Goal: Transaction & Acquisition: Purchase product/service

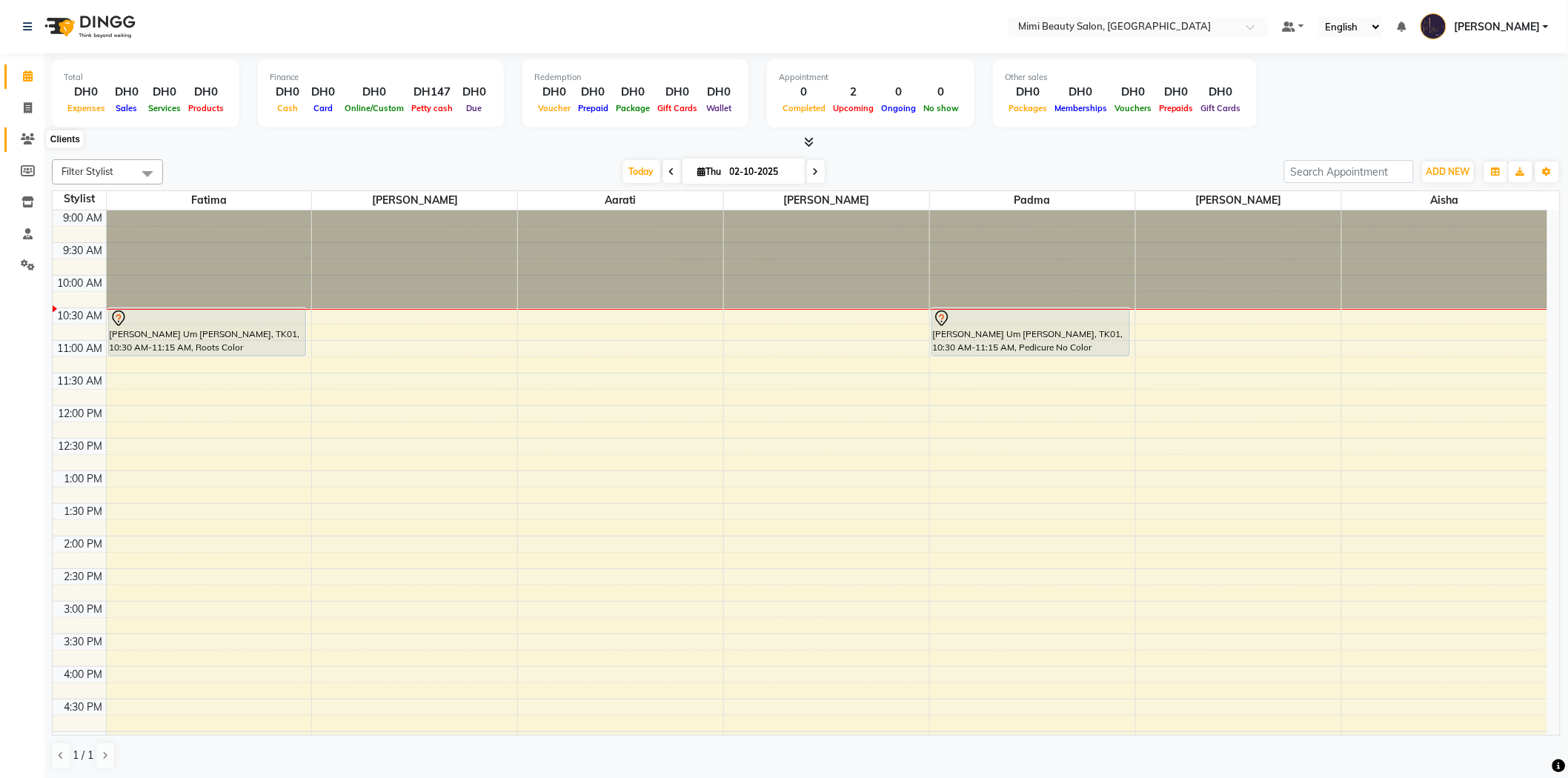
click at [24, 138] on icon at bounding box center [28, 139] width 14 height 11
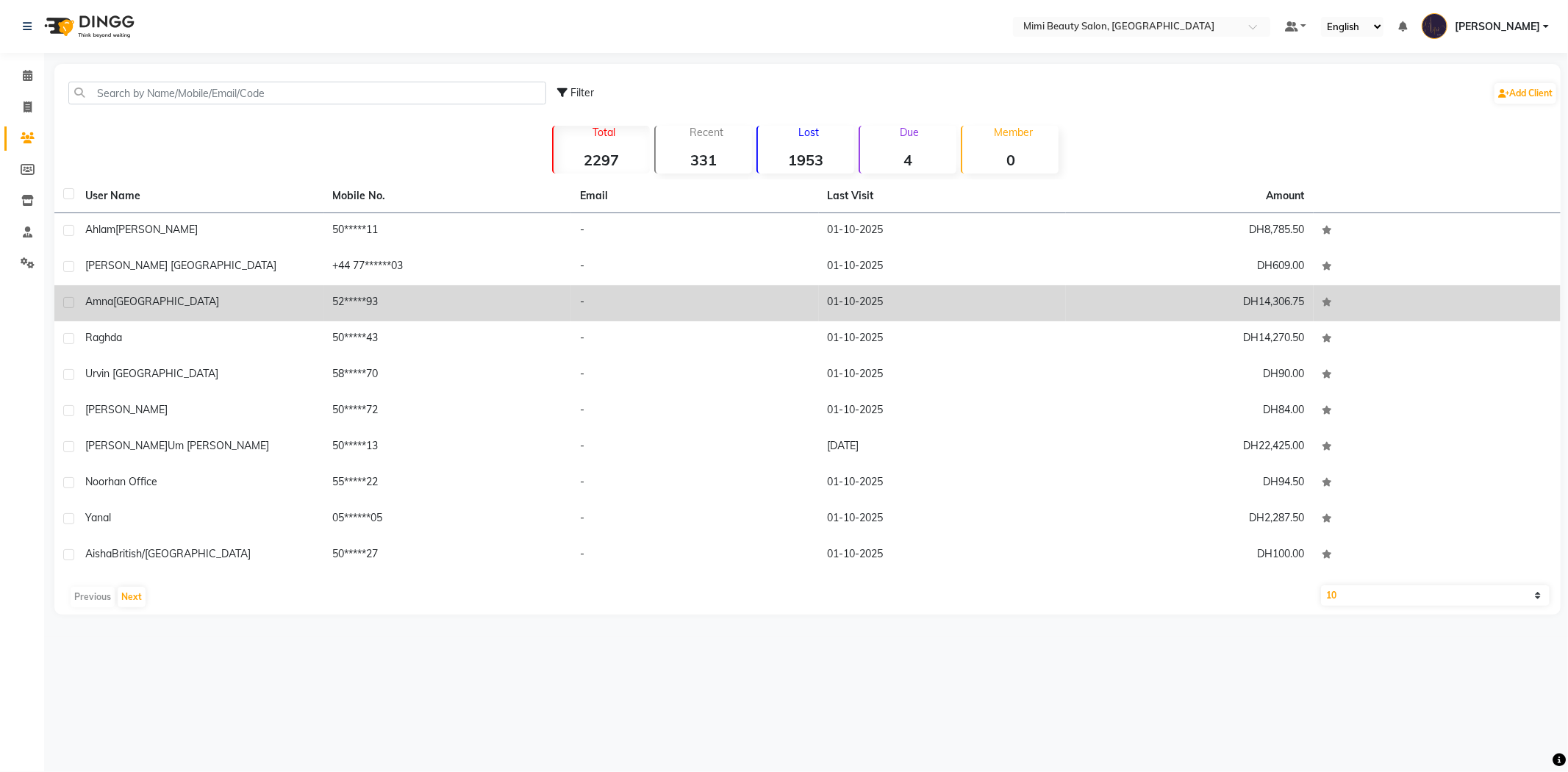
click at [221, 302] on div "Amna [GEOGRAPHIC_DATA]" at bounding box center [200, 302] width 230 height 16
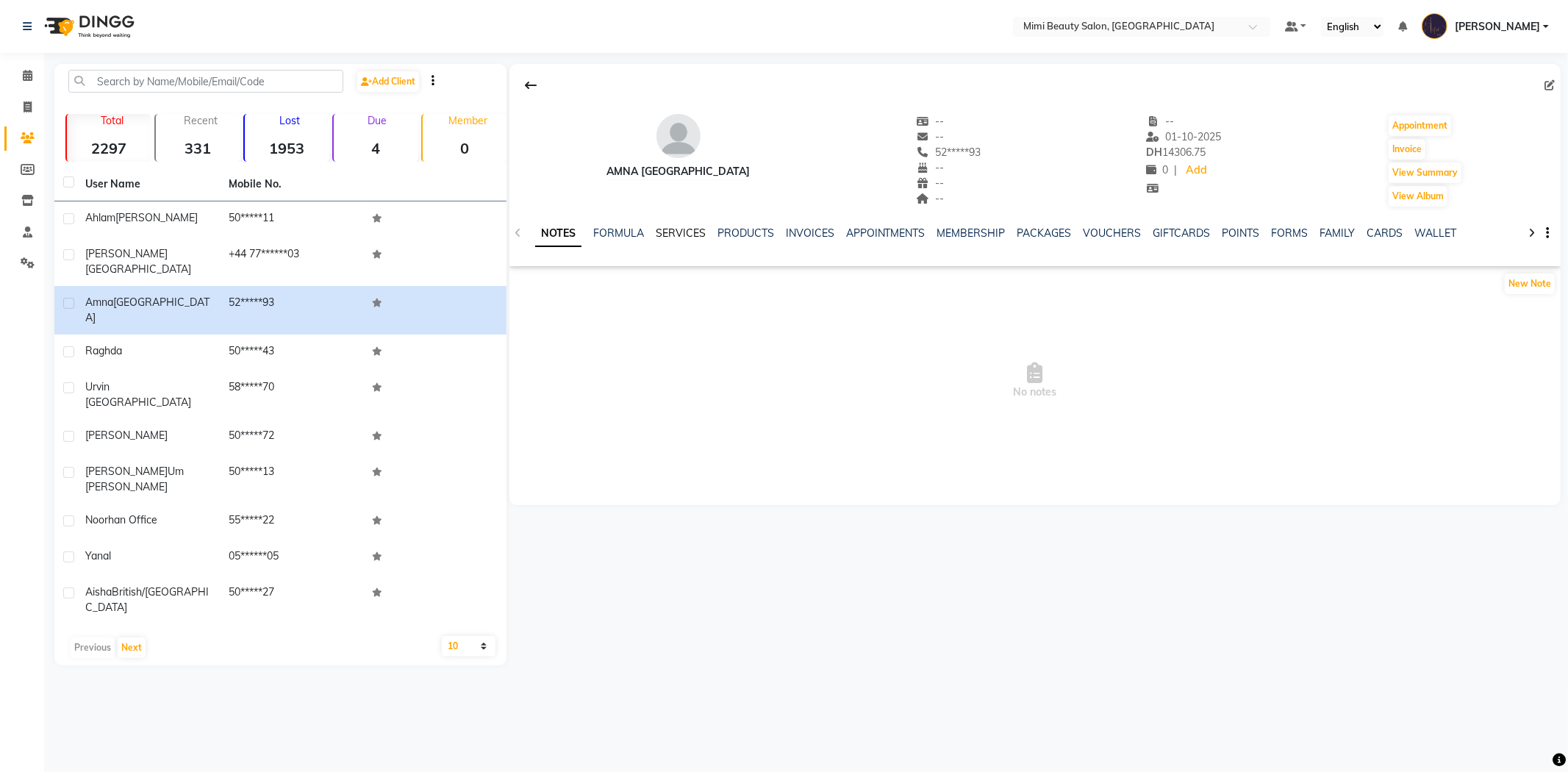
click at [687, 231] on link "SERVICES" at bounding box center [680, 232] width 50 height 13
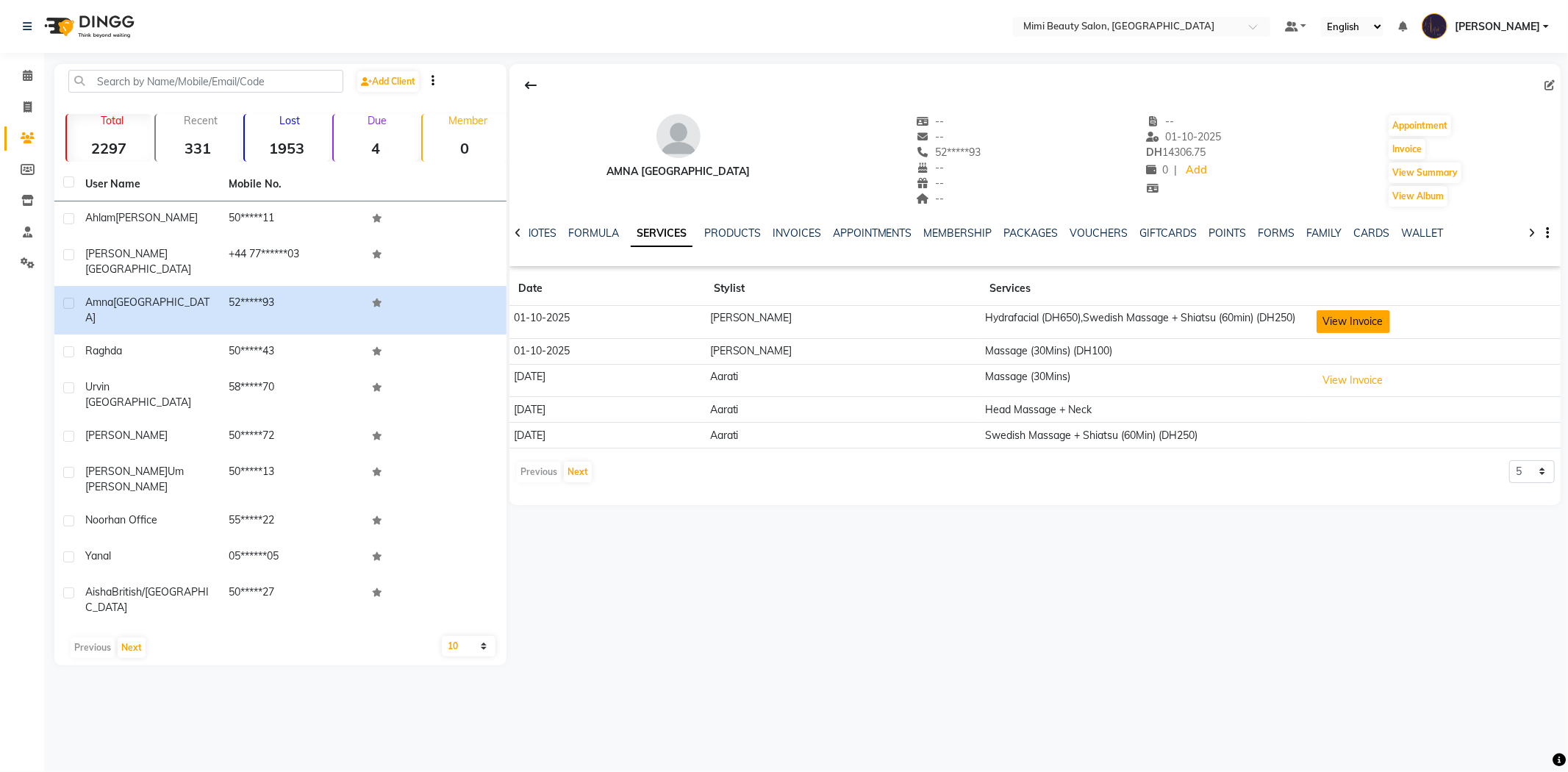
click at [1317, 324] on button "View Invoice" at bounding box center [1353, 321] width 74 height 23
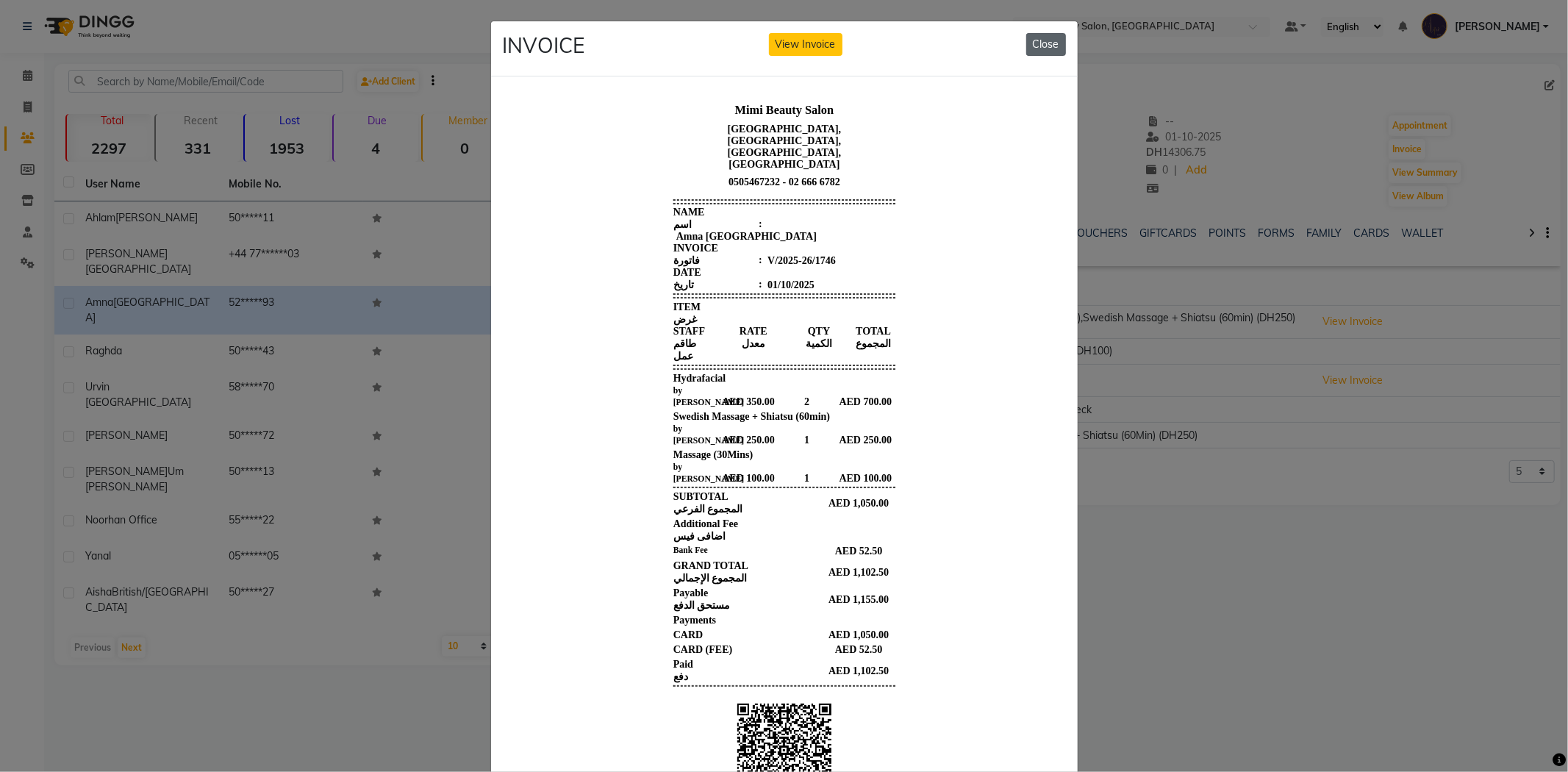
click at [1039, 48] on button "Close" at bounding box center [1046, 44] width 40 height 23
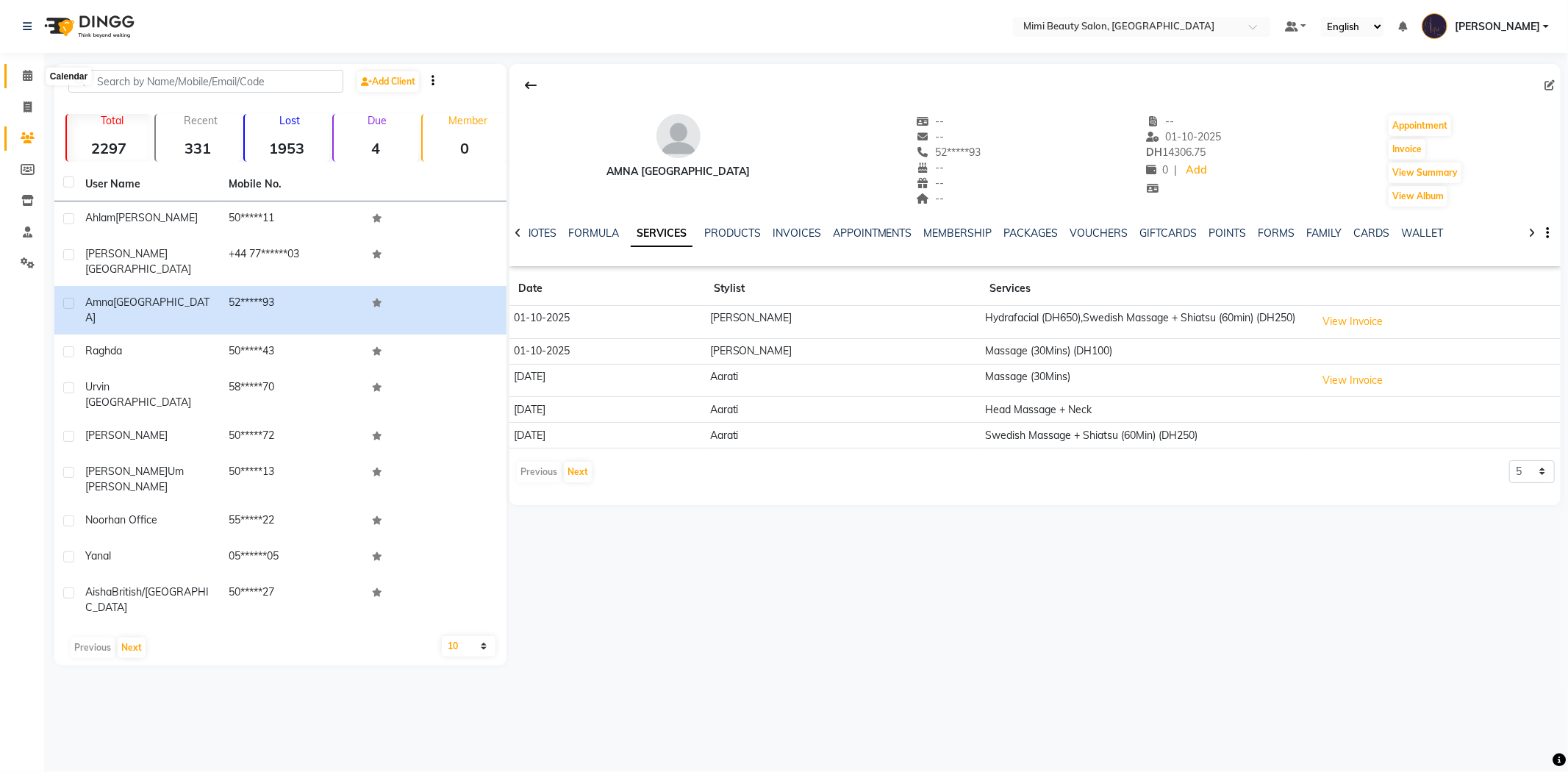
click at [23, 77] on icon at bounding box center [27, 75] width 9 height 11
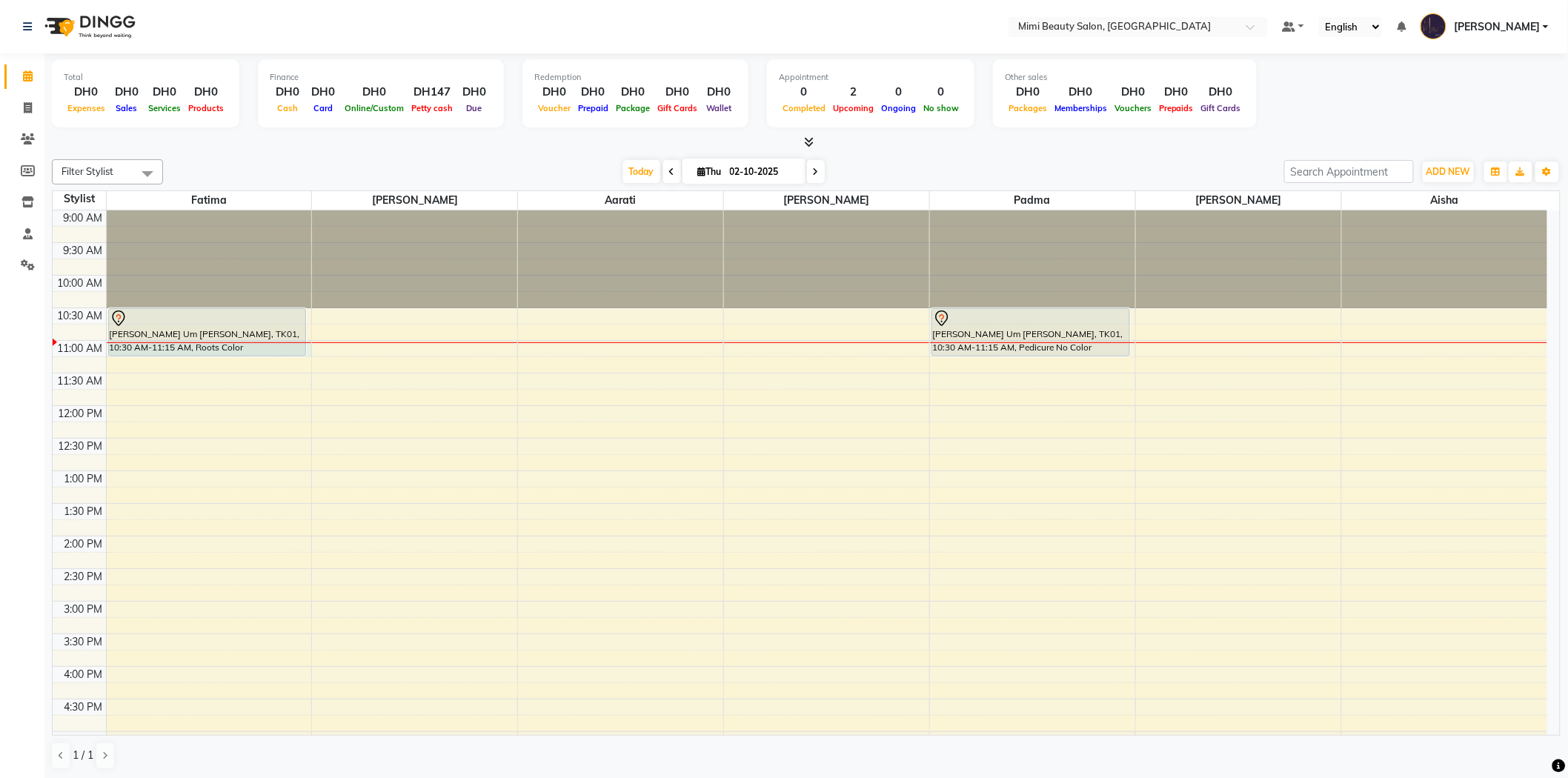
click at [309, 352] on div "9:00 AM 9:30 AM 10:00 AM 10:30 AM 11:00 AM 11:30 AM 12:00 PM 12:30 PM 1:00 PM 1…" at bounding box center [800, 699] width 1495 height 977
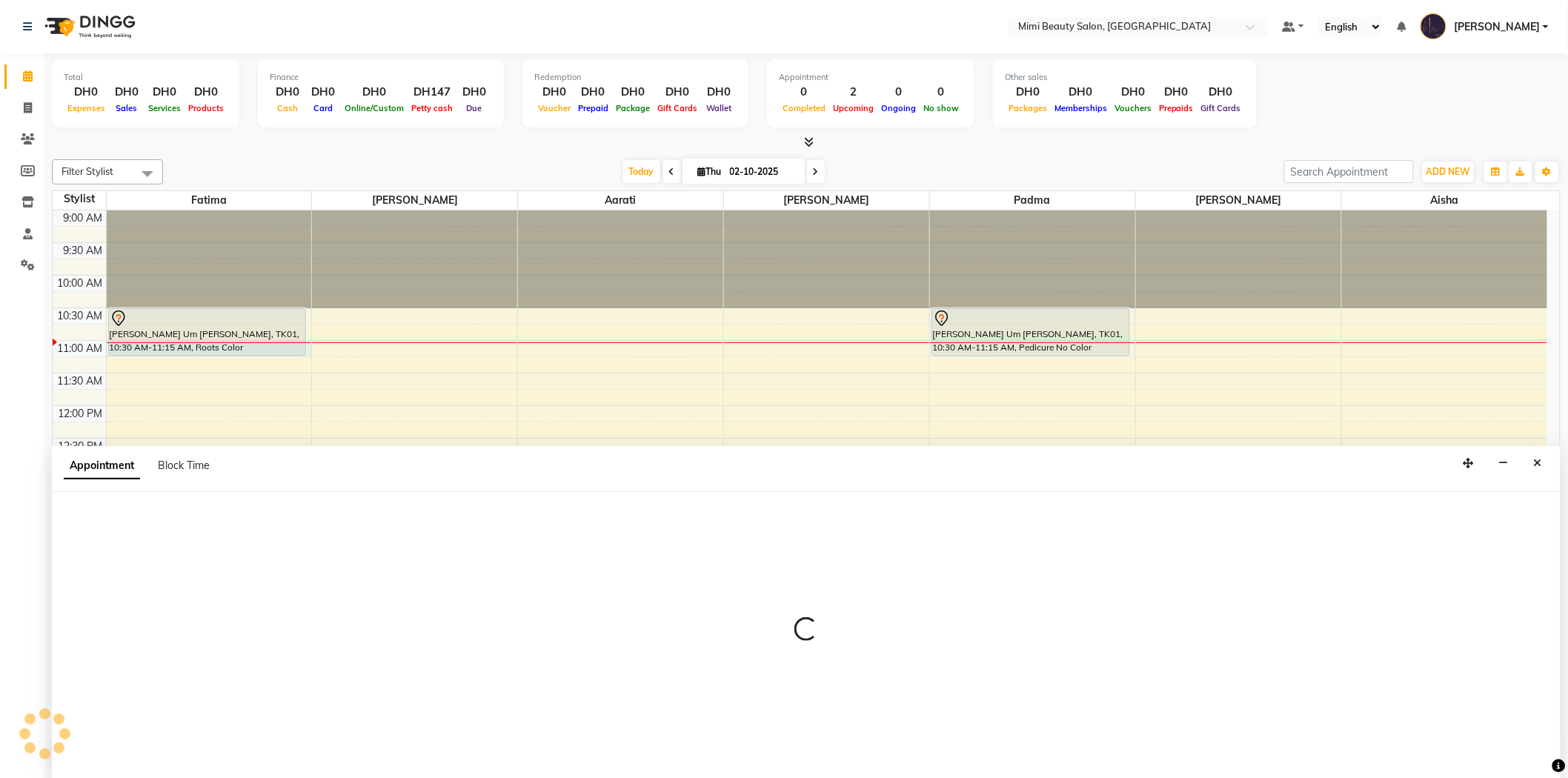
scroll to position [1, 0]
select select "52699"
select select "tentative"
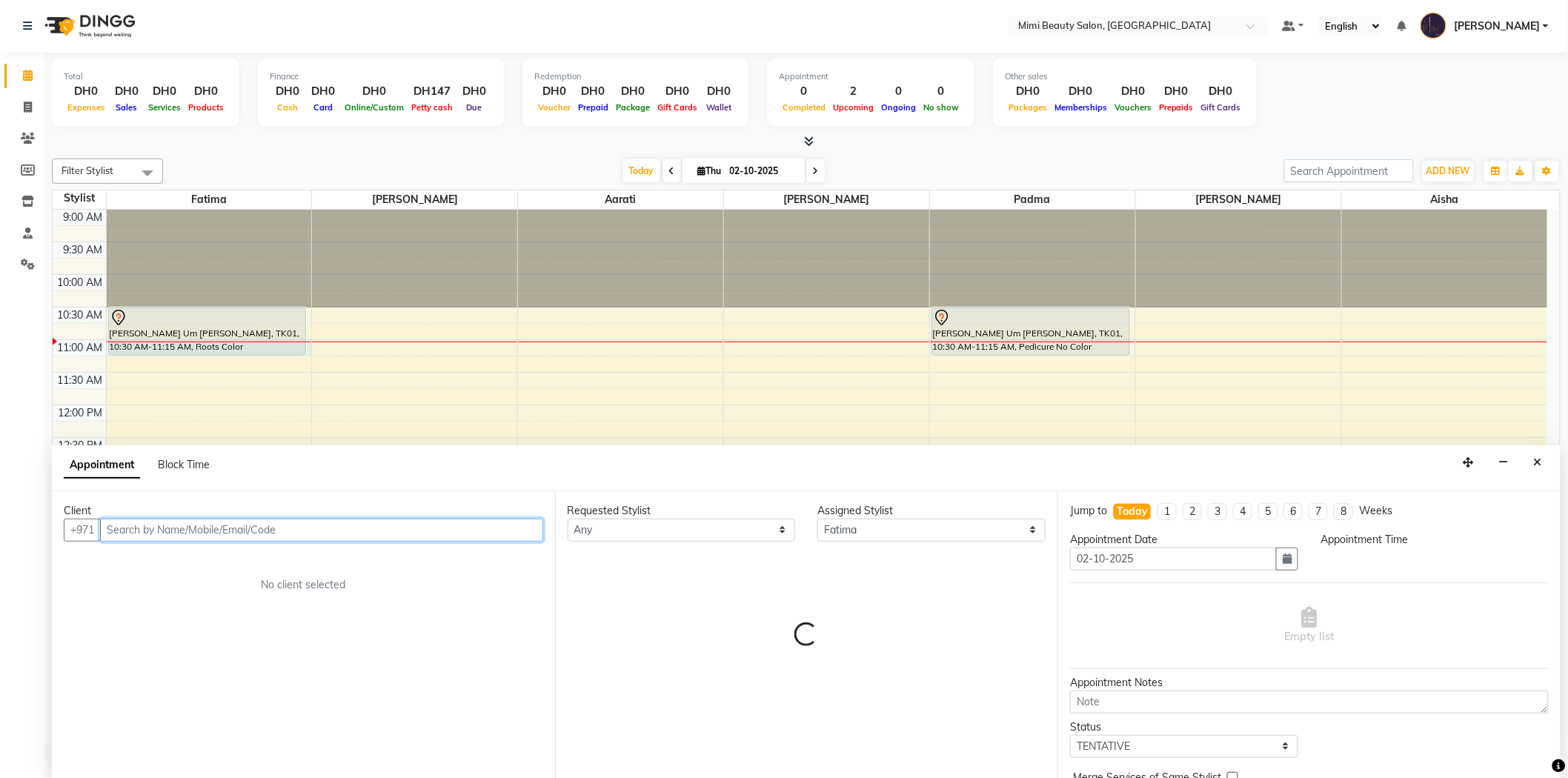
select select "660"
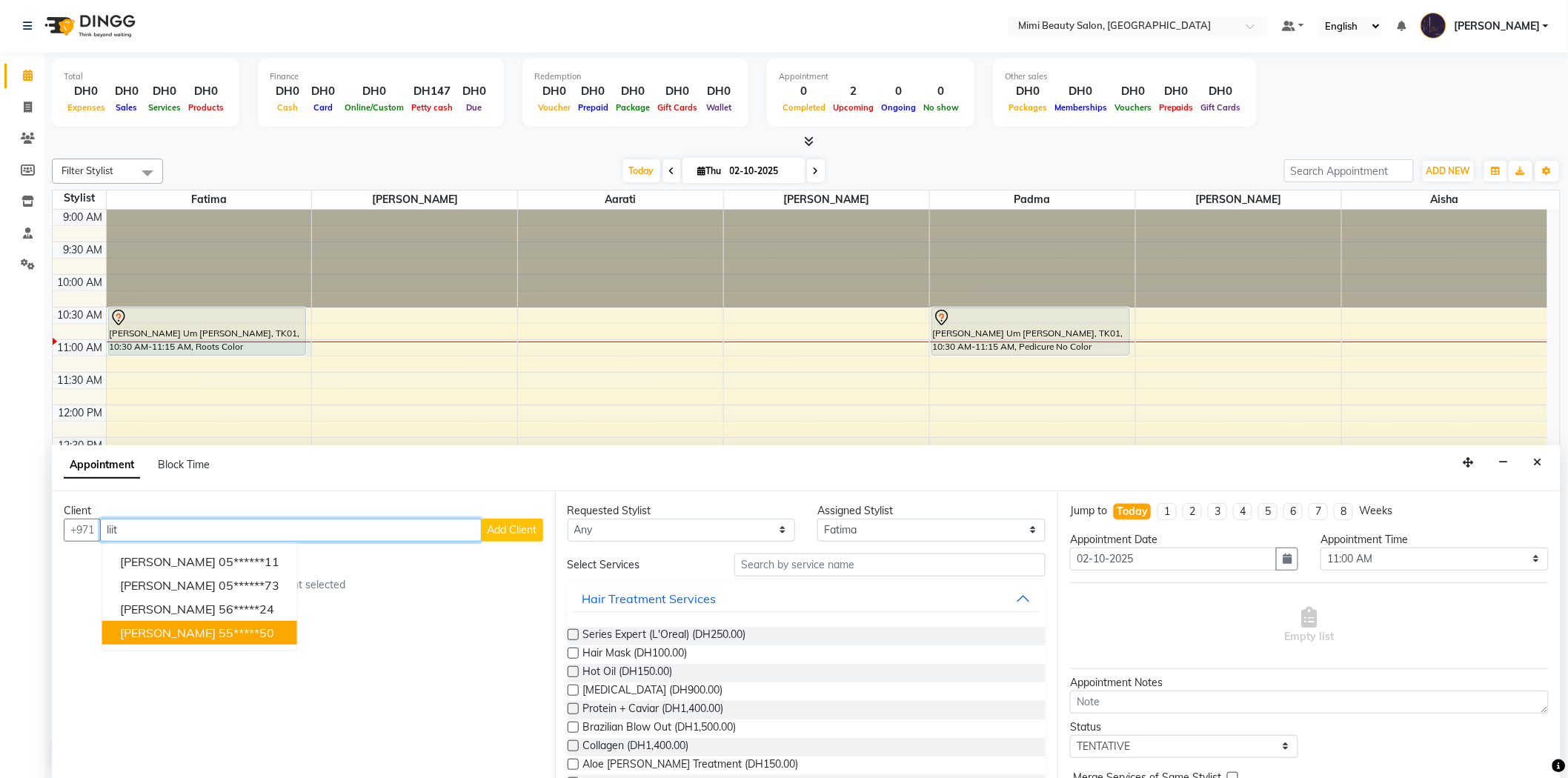
click at [218, 628] on ngb-highlight "55*****50" at bounding box center [246, 632] width 55 height 15
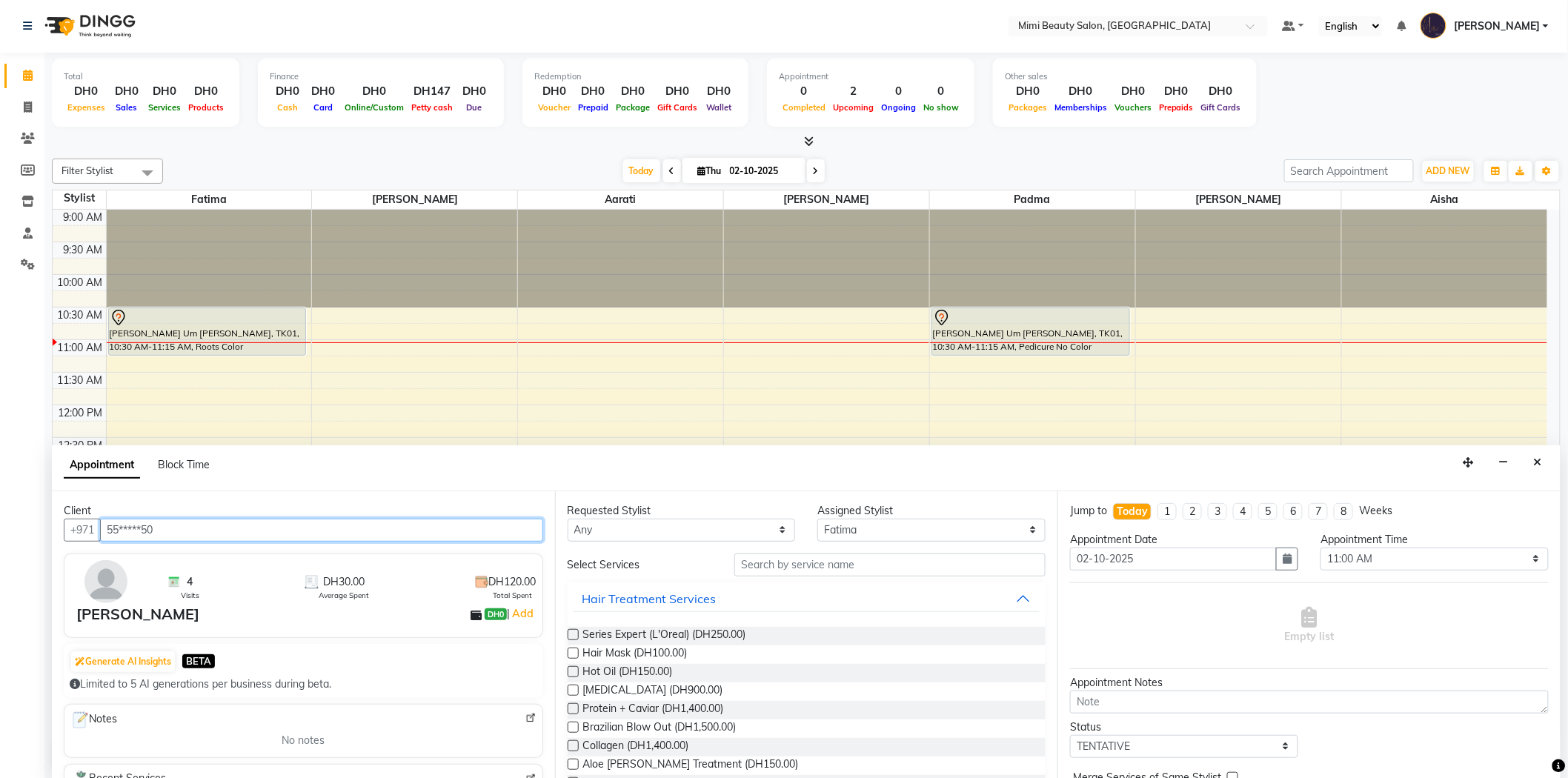
type input "55*****50"
click at [646, 532] on select "Any [PERSON_NAME] [PERSON_NAME] [PERSON_NAME] [PERSON_NAME] Padma" at bounding box center [681, 530] width 228 height 23
select select "52699"
click at [568, 519] on select "Any [PERSON_NAME] [PERSON_NAME] [PERSON_NAME] [PERSON_NAME] Padma" at bounding box center [681, 530] width 228 height 23
click at [780, 560] on input "text" at bounding box center [889, 564] width 311 height 23
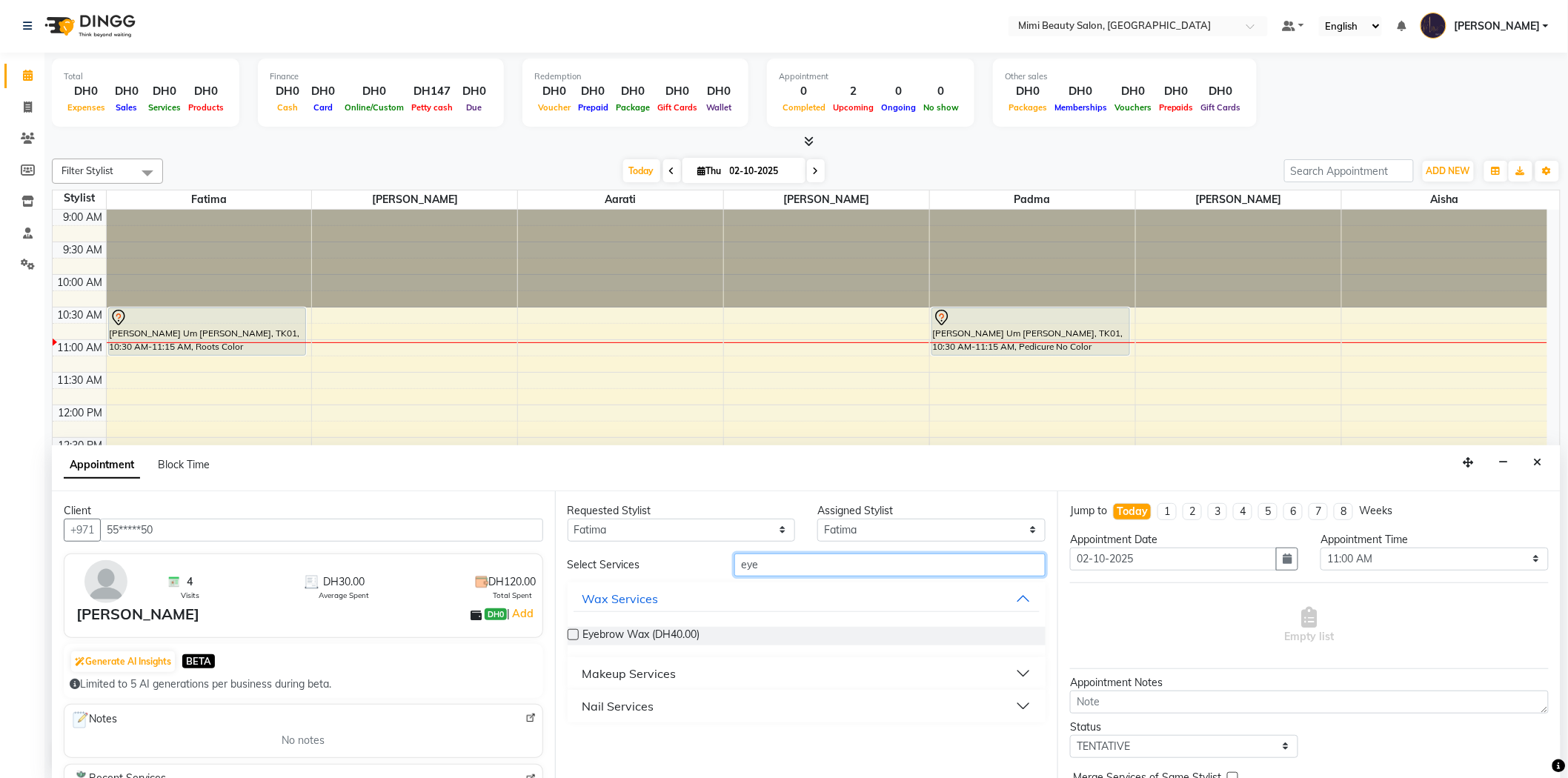
type input "eye"
click at [701, 675] on button "Makeup Services" at bounding box center [806, 673] width 467 height 27
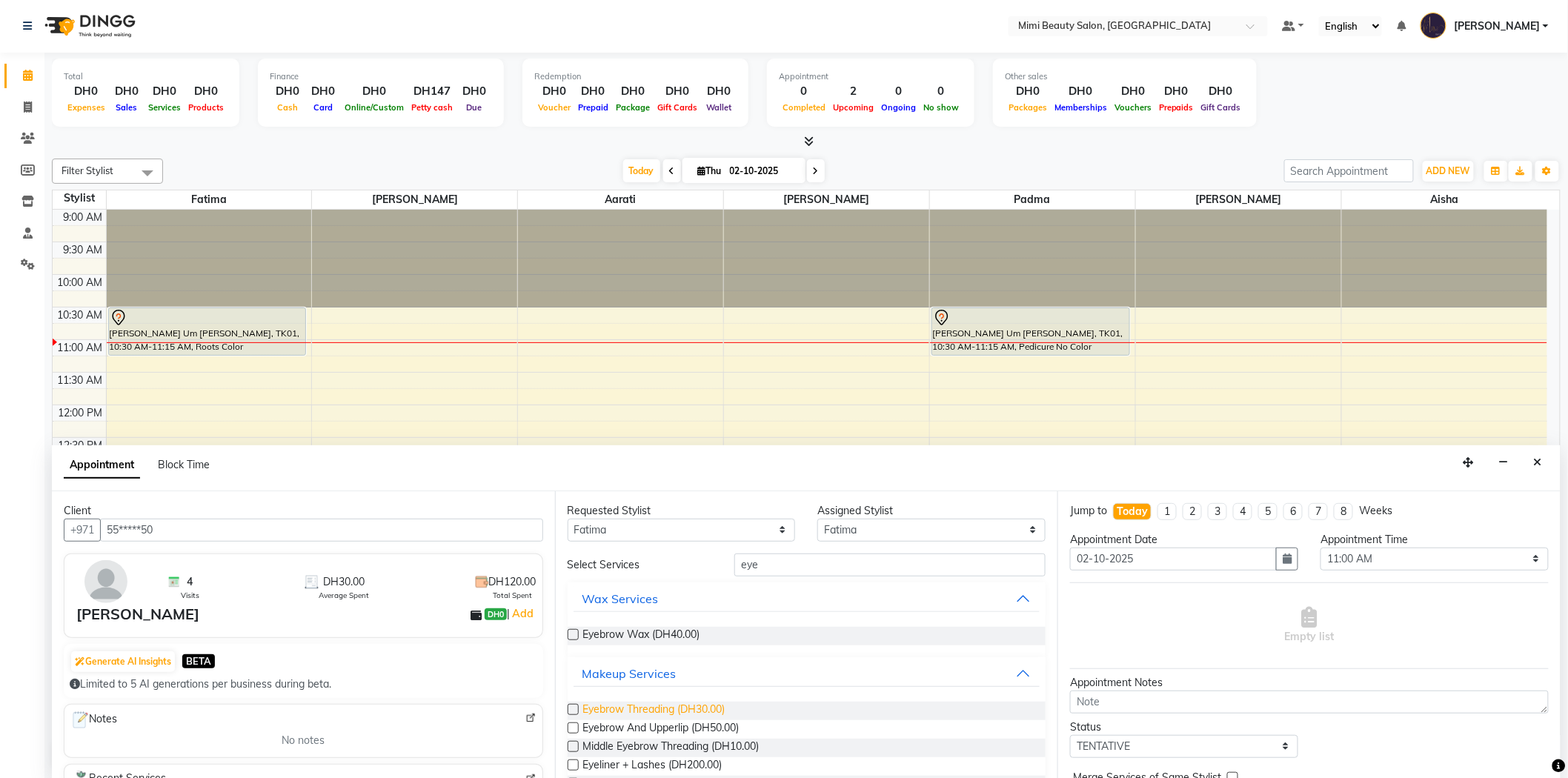
click at [707, 713] on span "Eyebrow Threading (DH30.00)" at bounding box center [654, 710] width 142 height 18
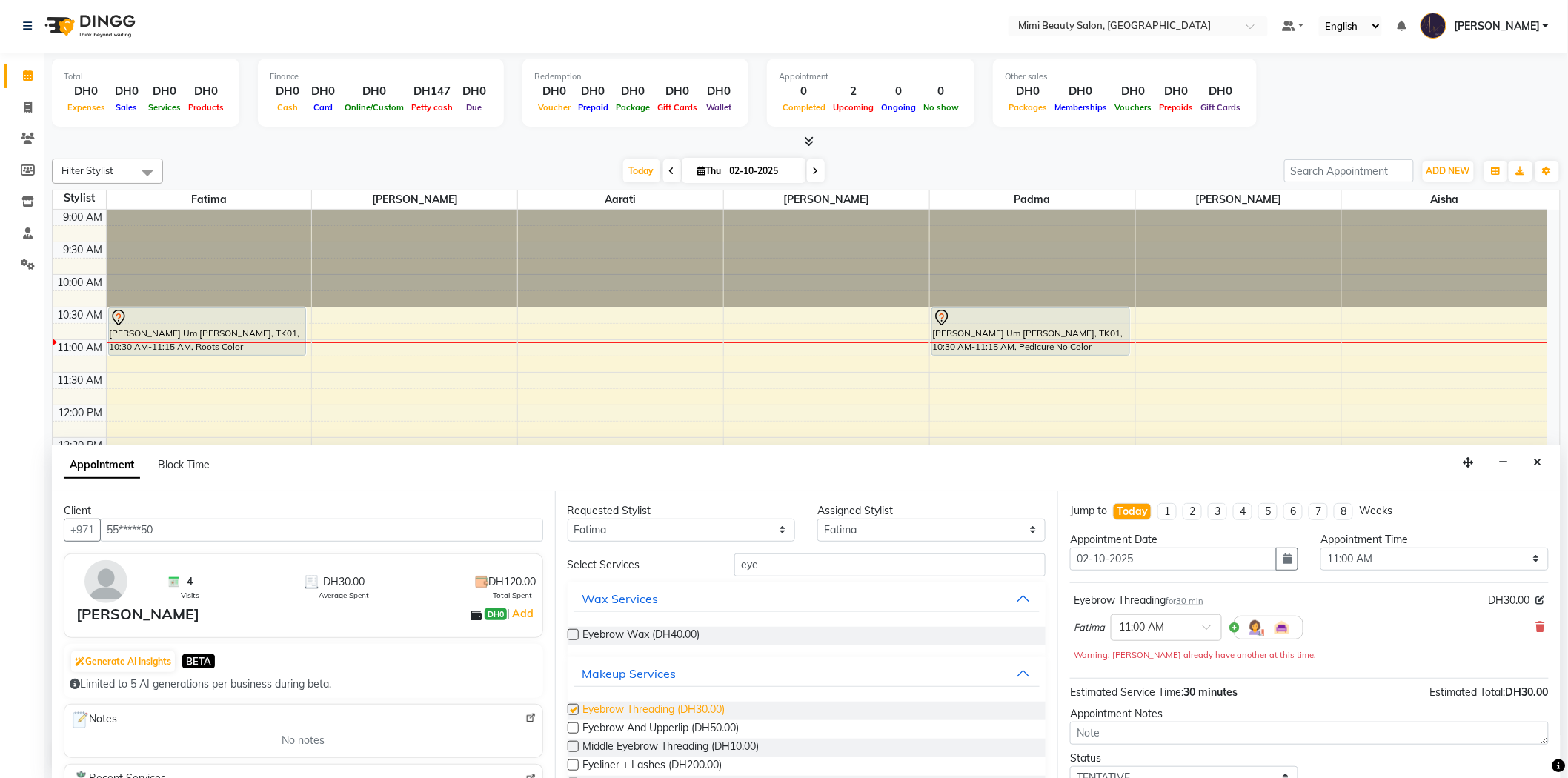
checkbox input "false"
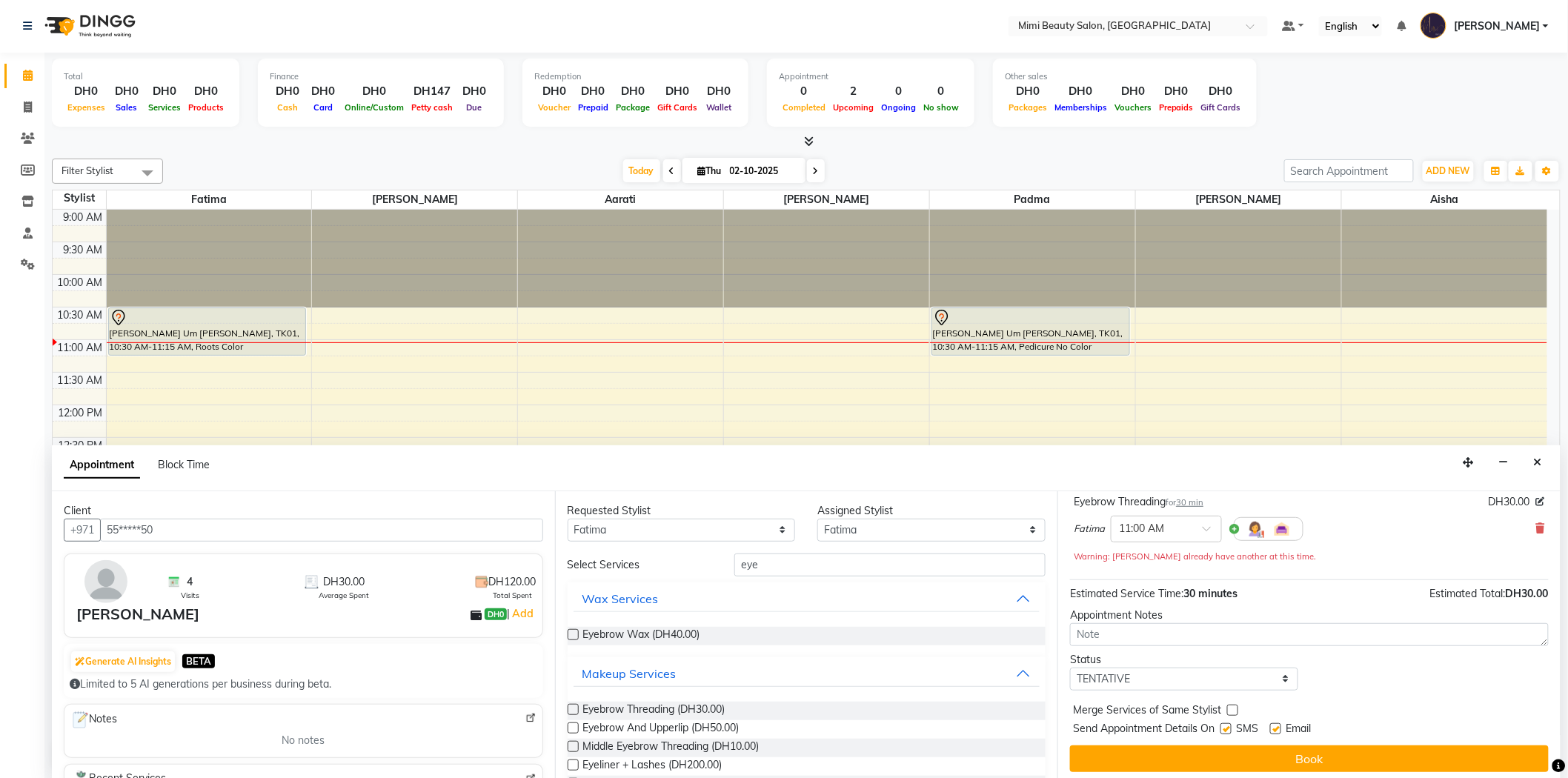
scroll to position [104, 0]
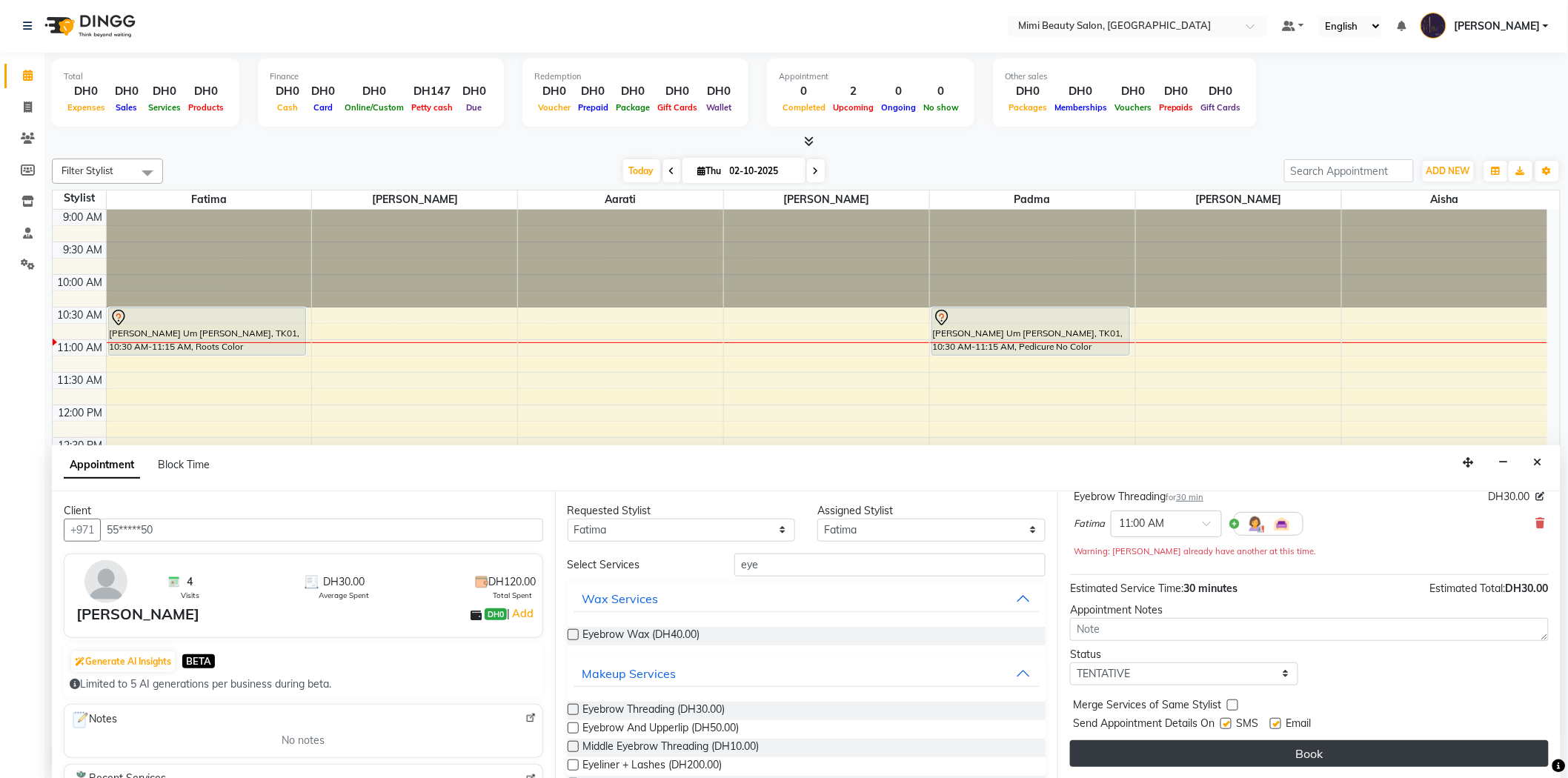
click at [1257, 757] on button "Book" at bounding box center [1309, 754] width 479 height 27
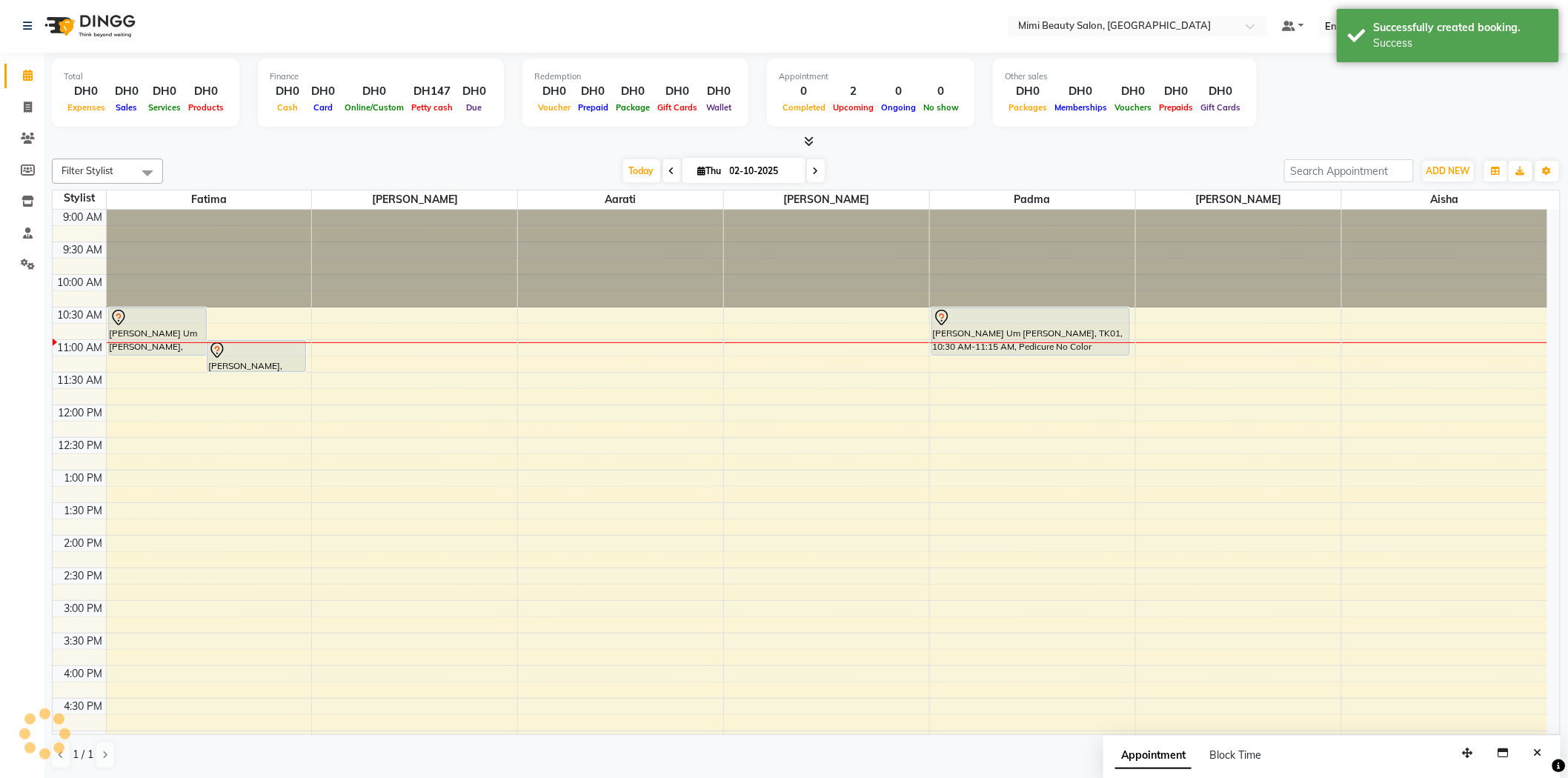
scroll to position [0, 0]
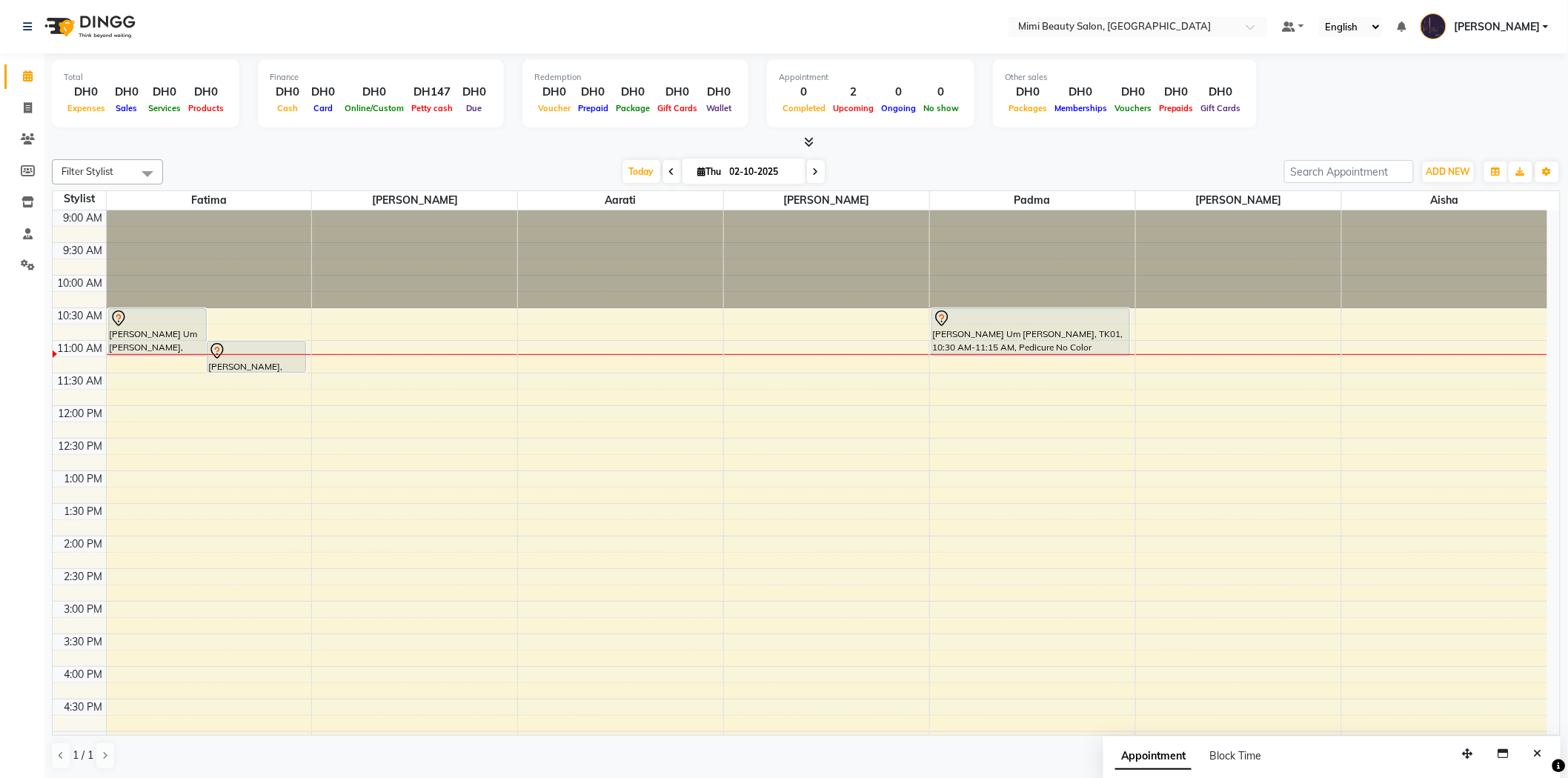
click at [271, 359] on div at bounding box center [256, 351] width 96 height 18
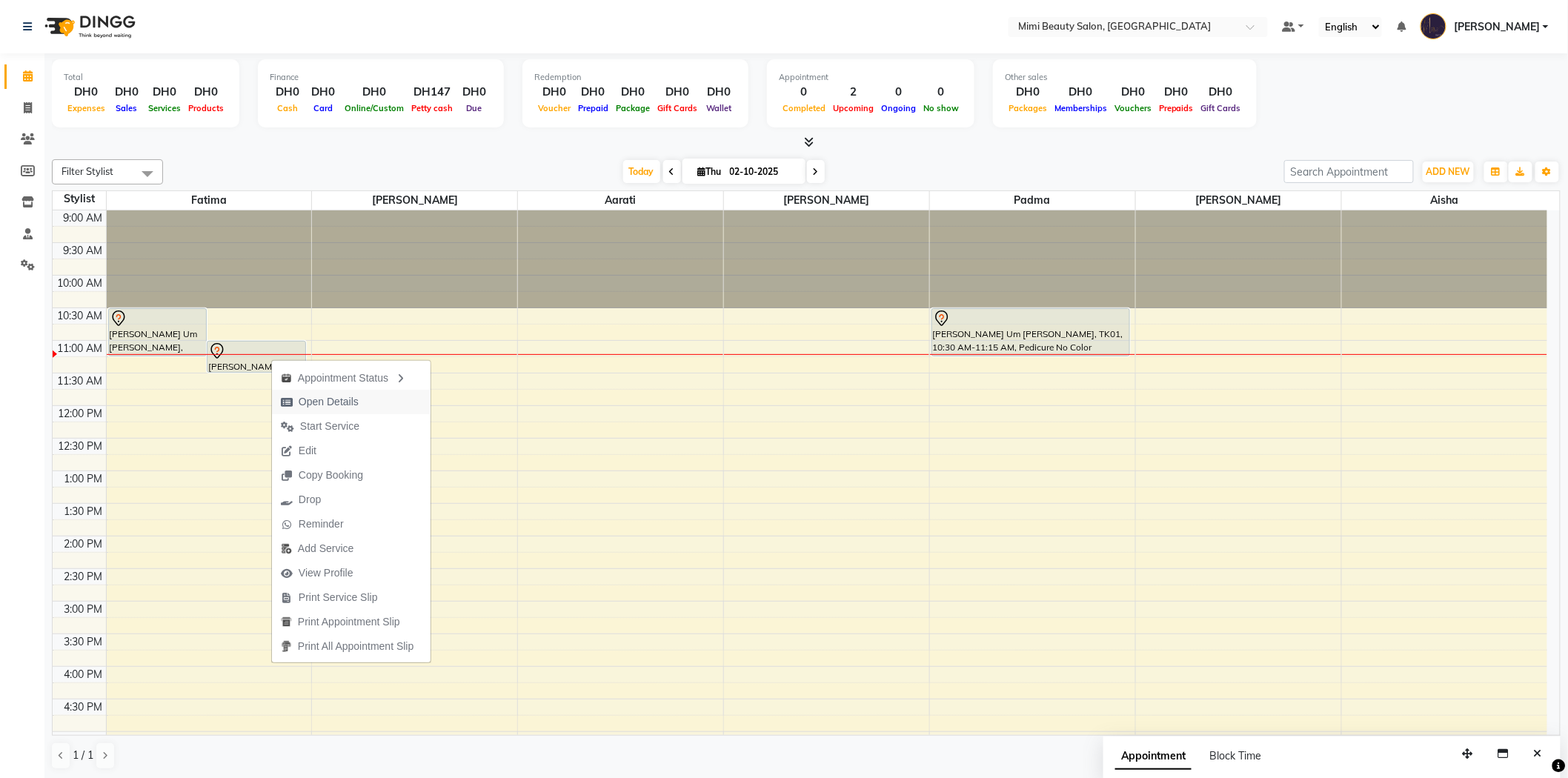
click at [315, 398] on span "Open Details" at bounding box center [329, 402] width 60 height 16
select select "7"
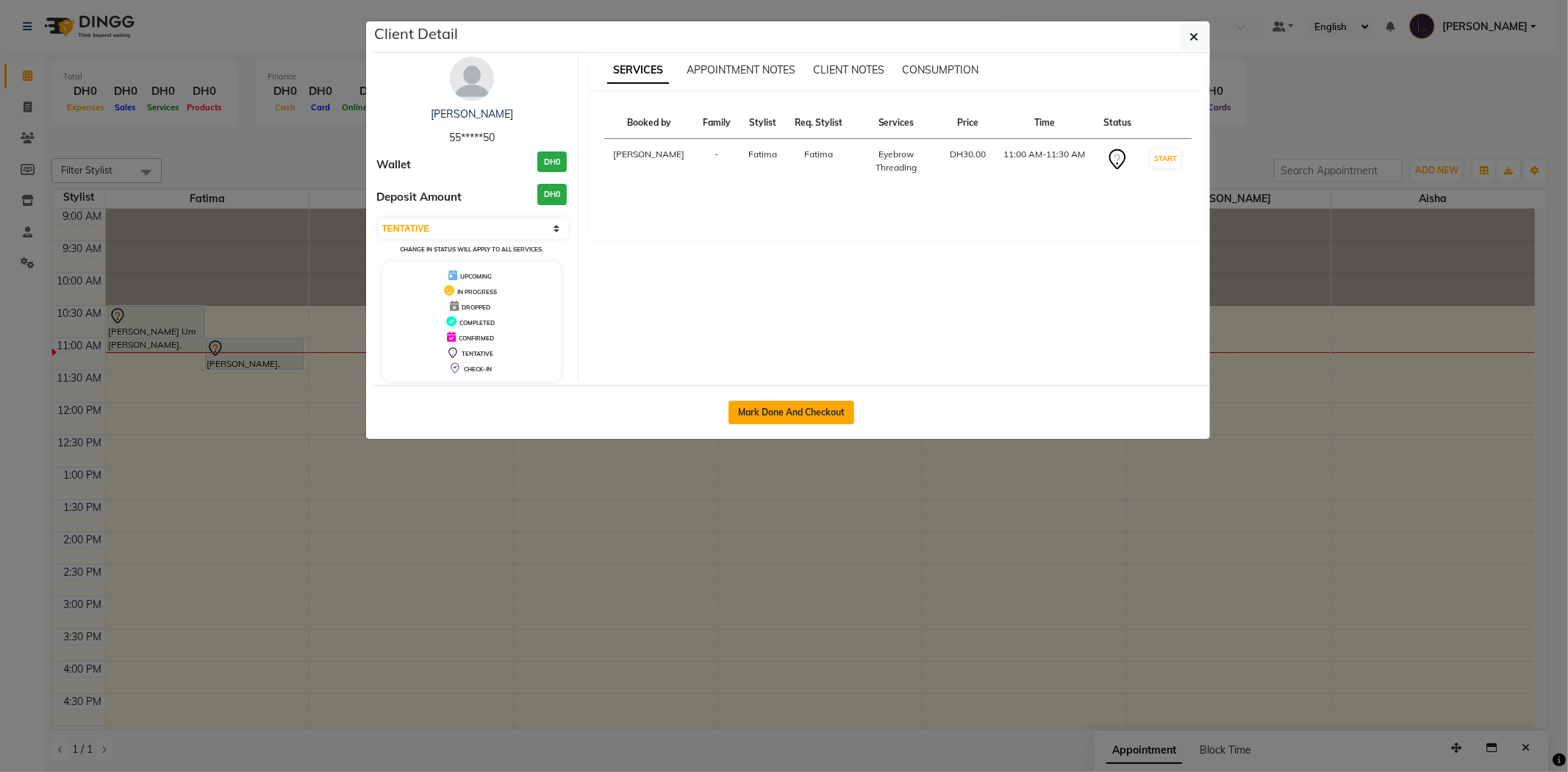
click at [760, 419] on button "Mark Done And Checkout" at bounding box center [791, 412] width 126 height 23
select select "service"
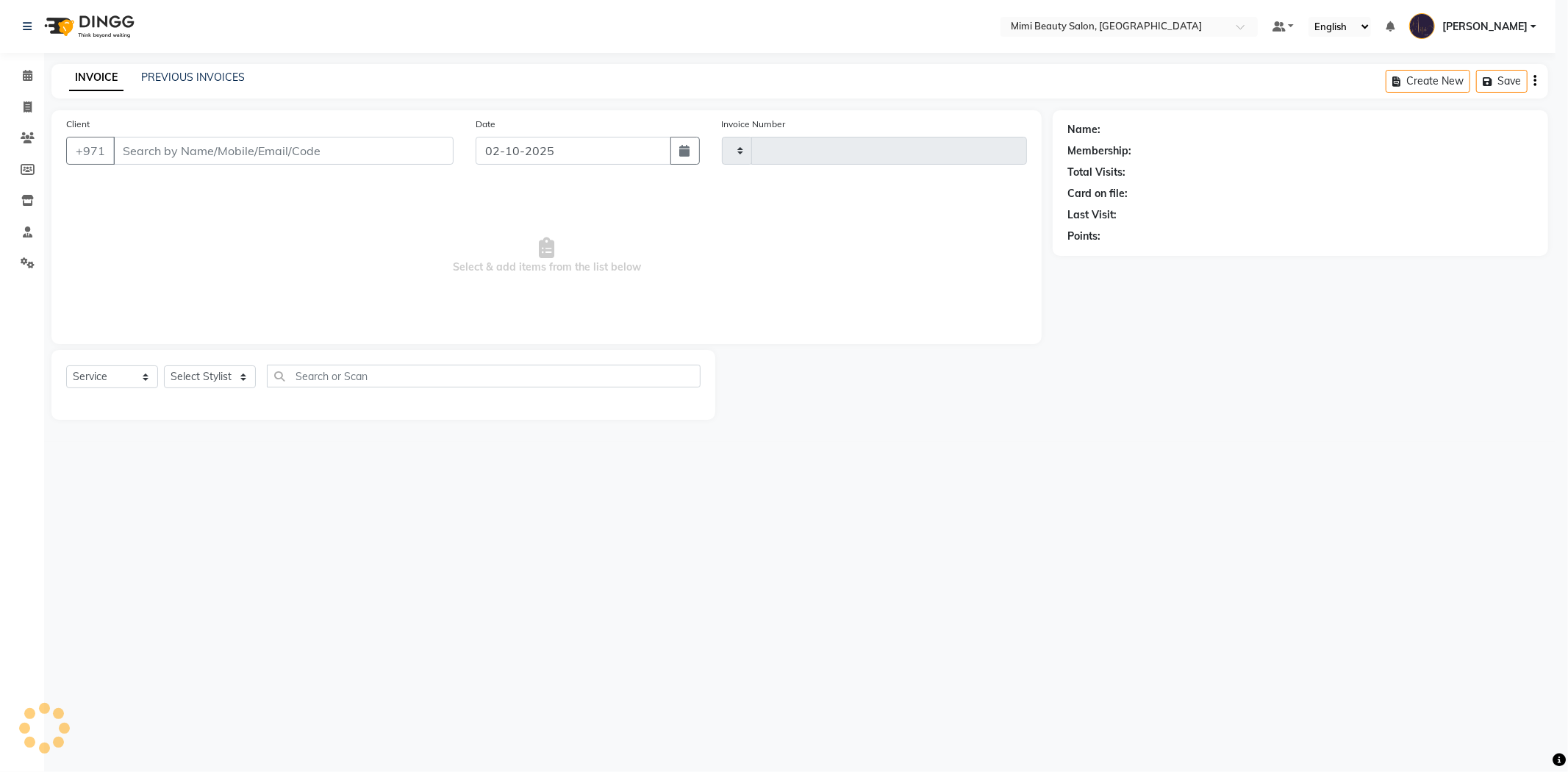
type input "1749"
select select "6756"
type input "55*****50"
select select "52699"
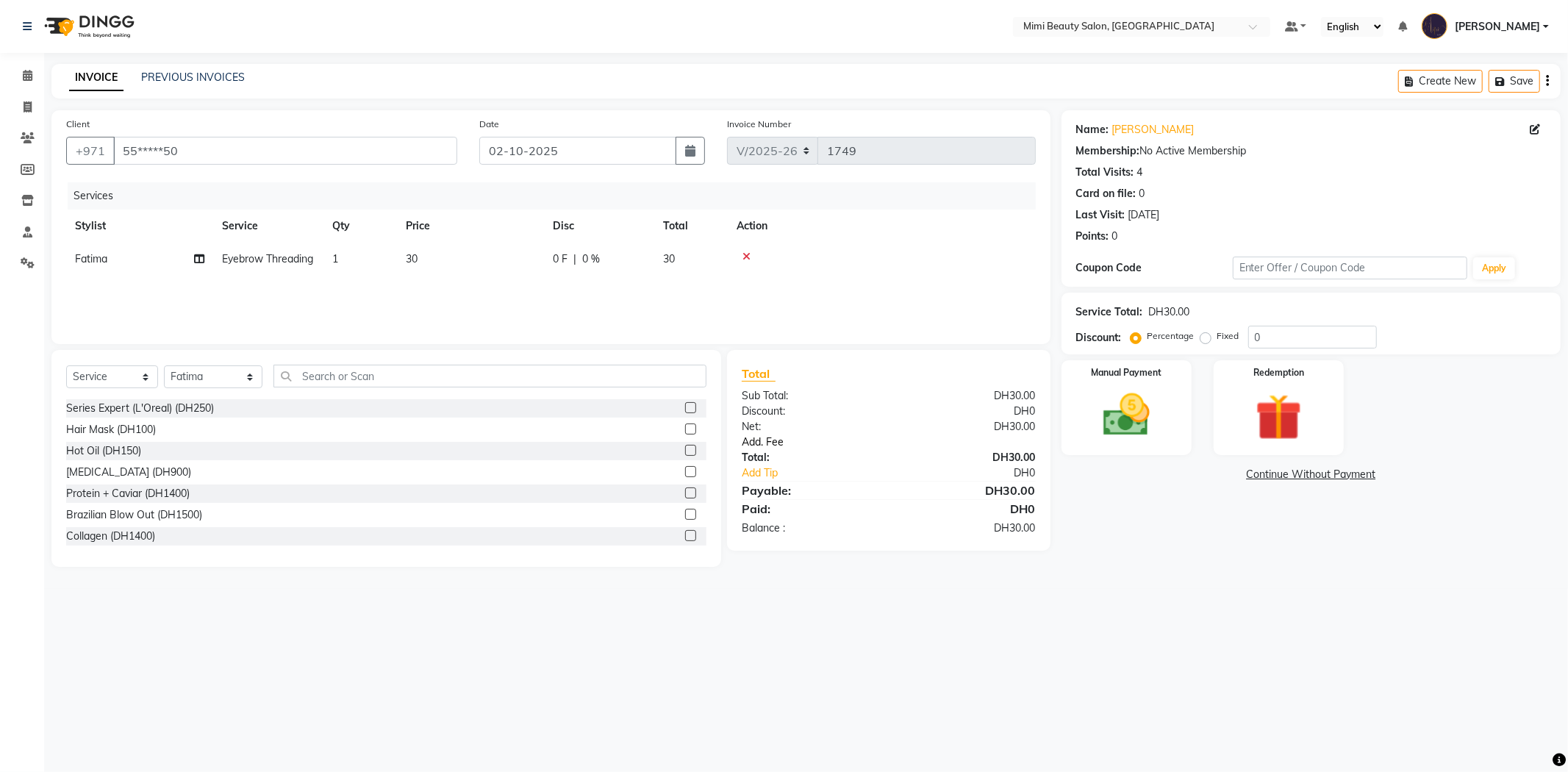
click at [752, 444] on link "Add. Fee" at bounding box center [888, 442] width 316 height 16
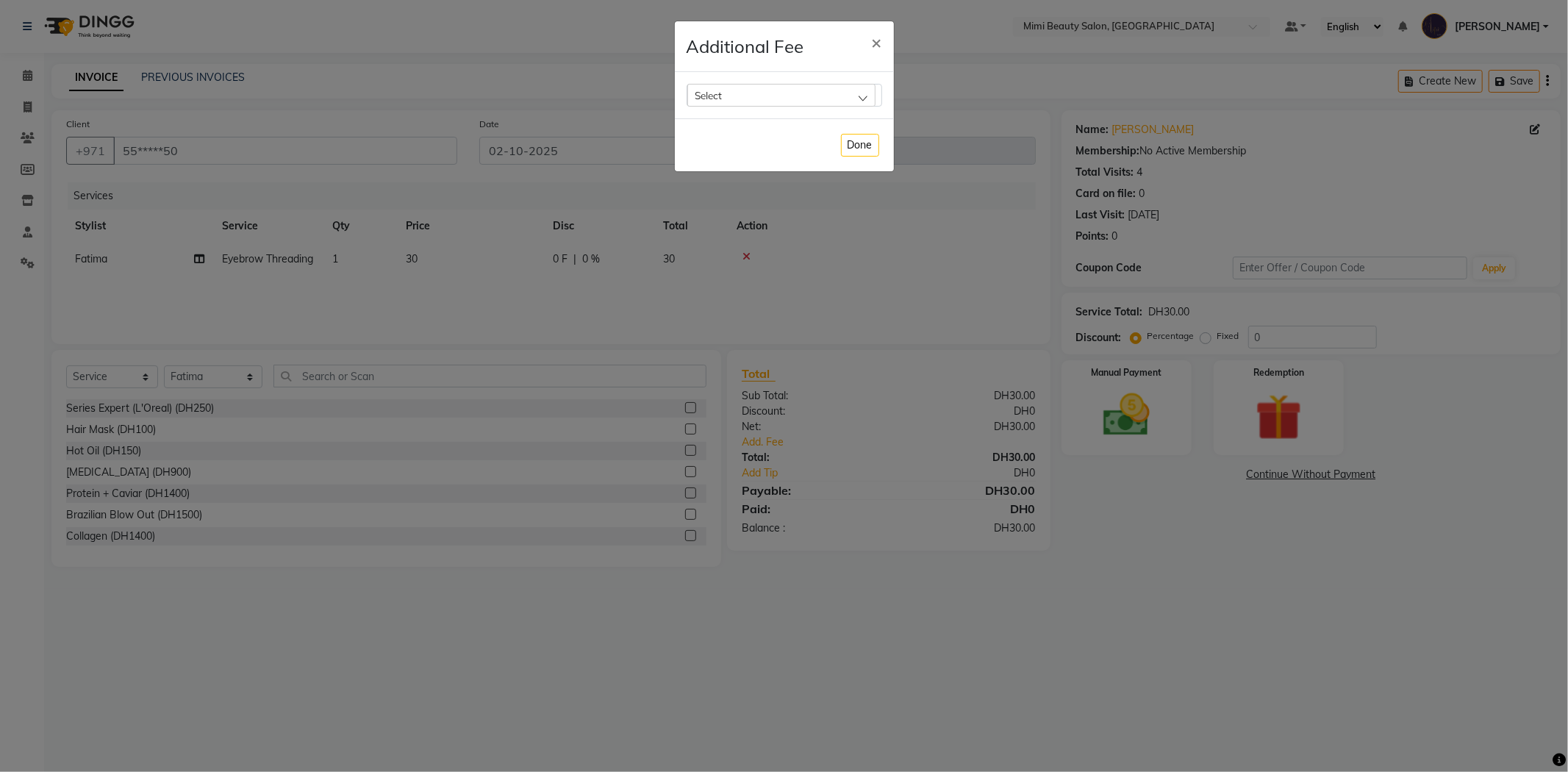
click at [727, 95] on div "Select" at bounding box center [781, 95] width 188 height 22
click at [725, 187] on label "Bank Fee" at bounding box center [722, 189] width 56 height 13
checkbox input "true"
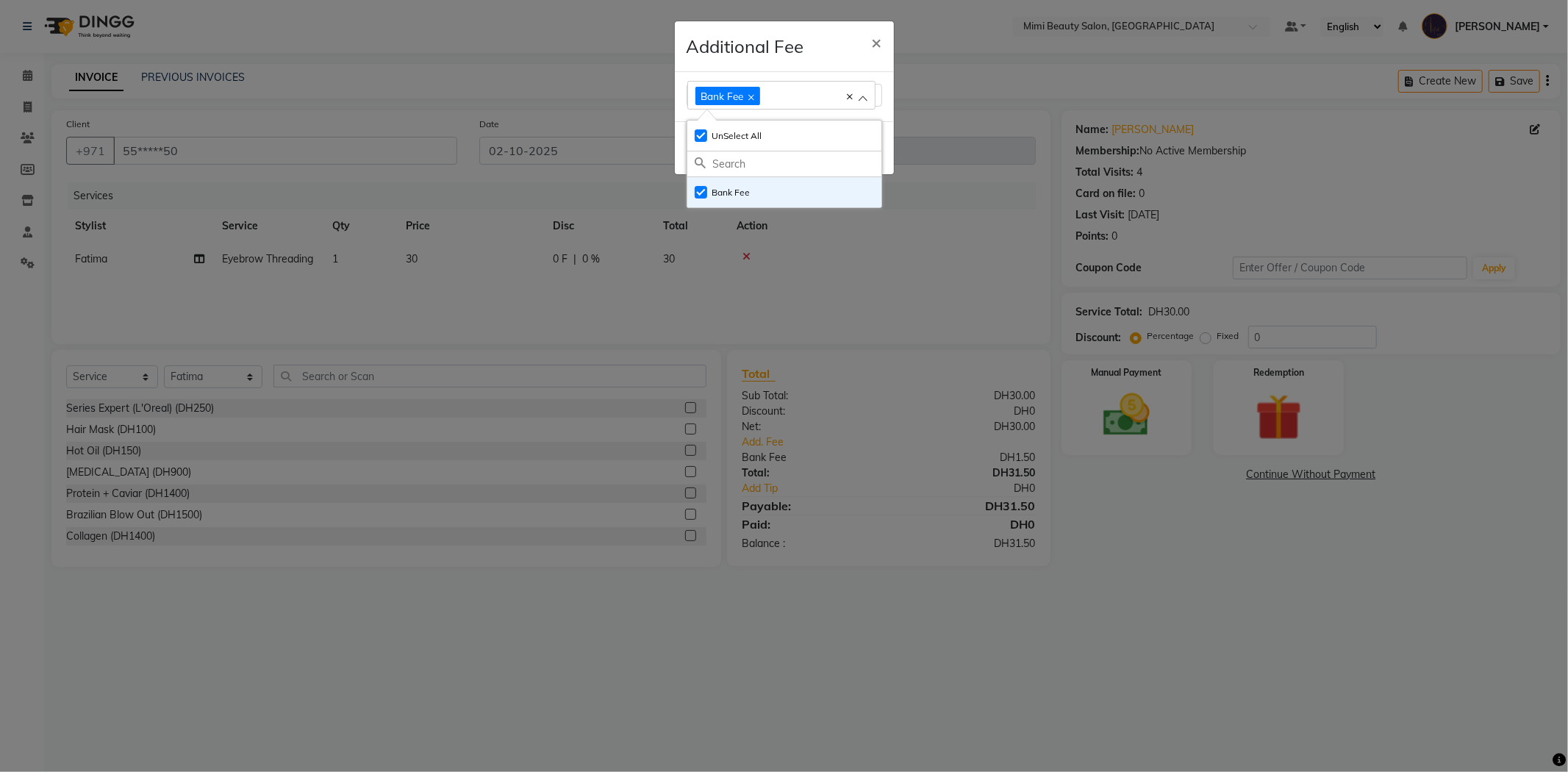
click at [838, 34] on div "Additional Fee ×" at bounding box center [784, 46] width 219 height 51
click at [873, 142] on button "Done" at bounding box center [859, 148] width 38 height 23
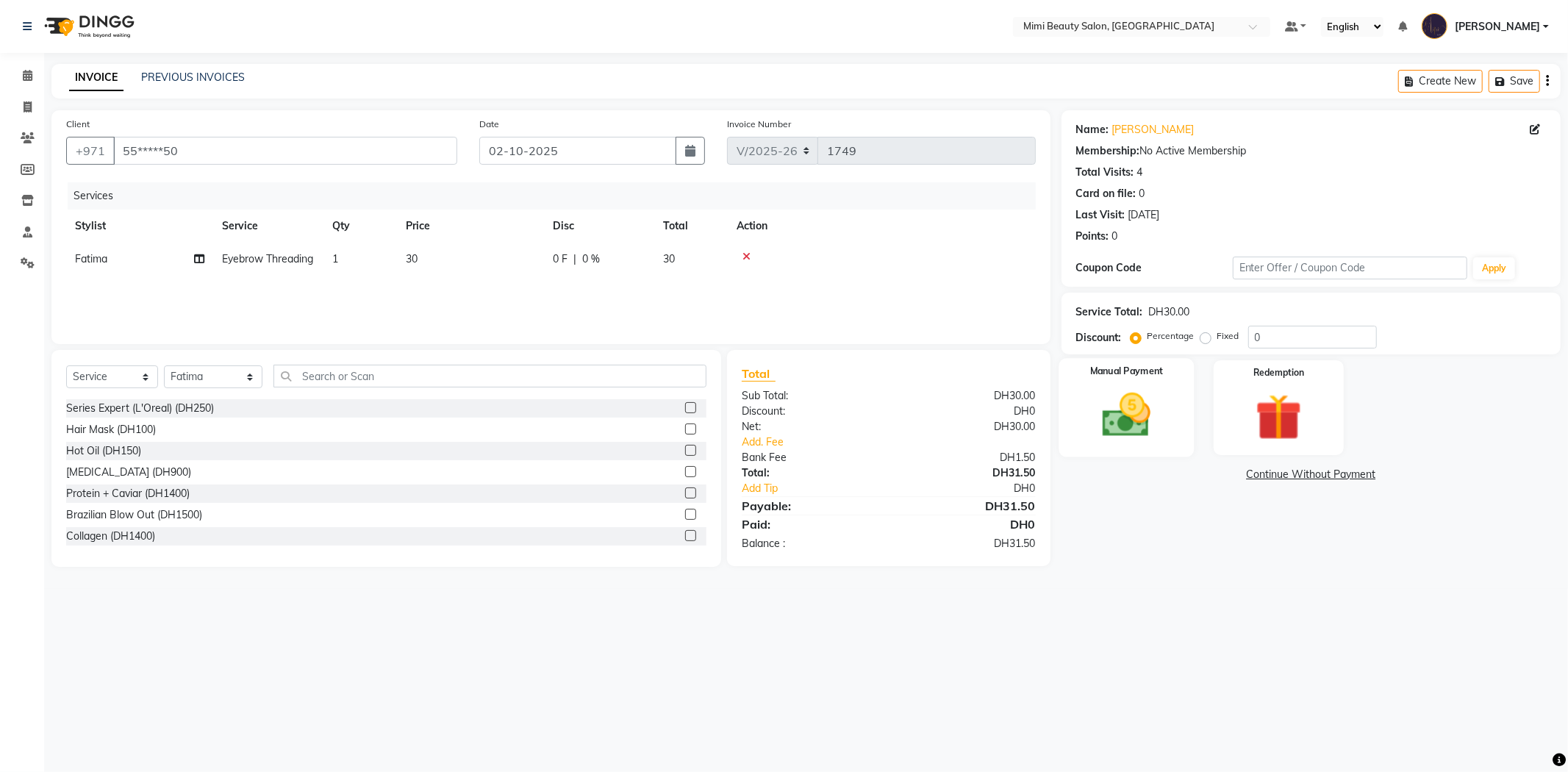
click at [1162, 409] on img at bounding box center [1126, 415] width 79 height 56
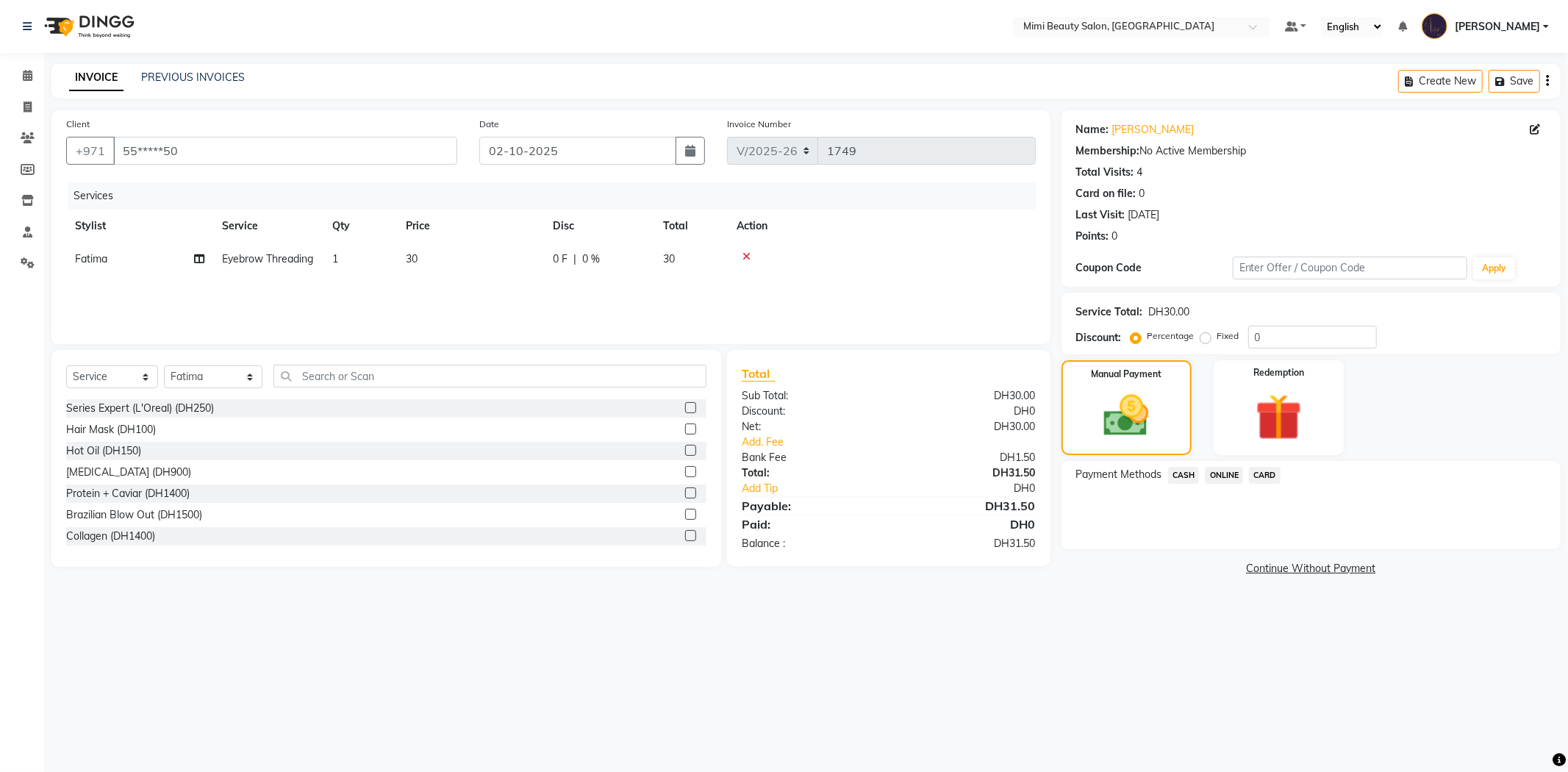
click at [1276, 473] on span "CARD" at bounding box center [1265, 476] width 31 height 17
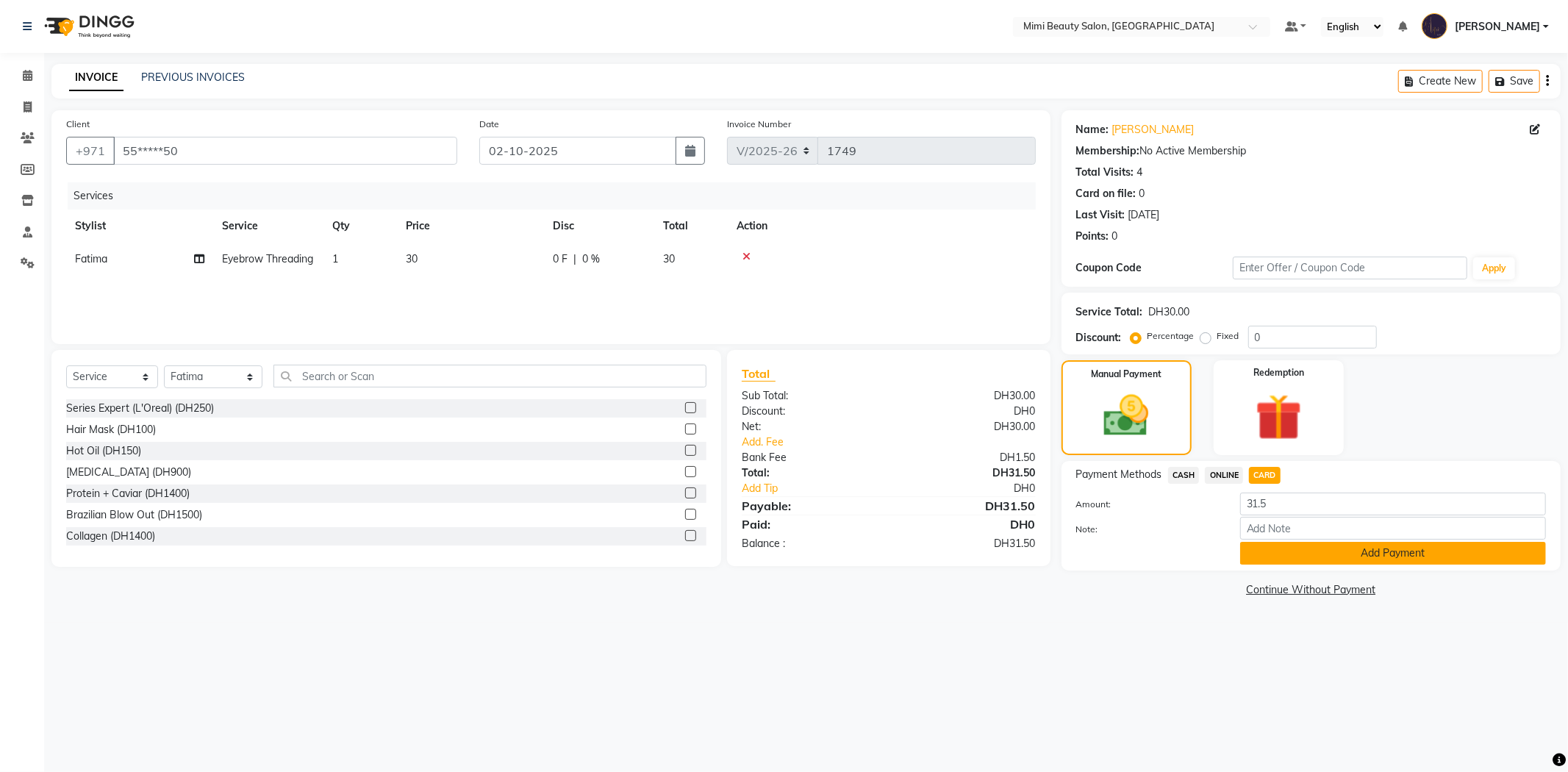
click at [1287, 548] on button "Add Payment" at bounding box center [1392, 553] width 306 height 23
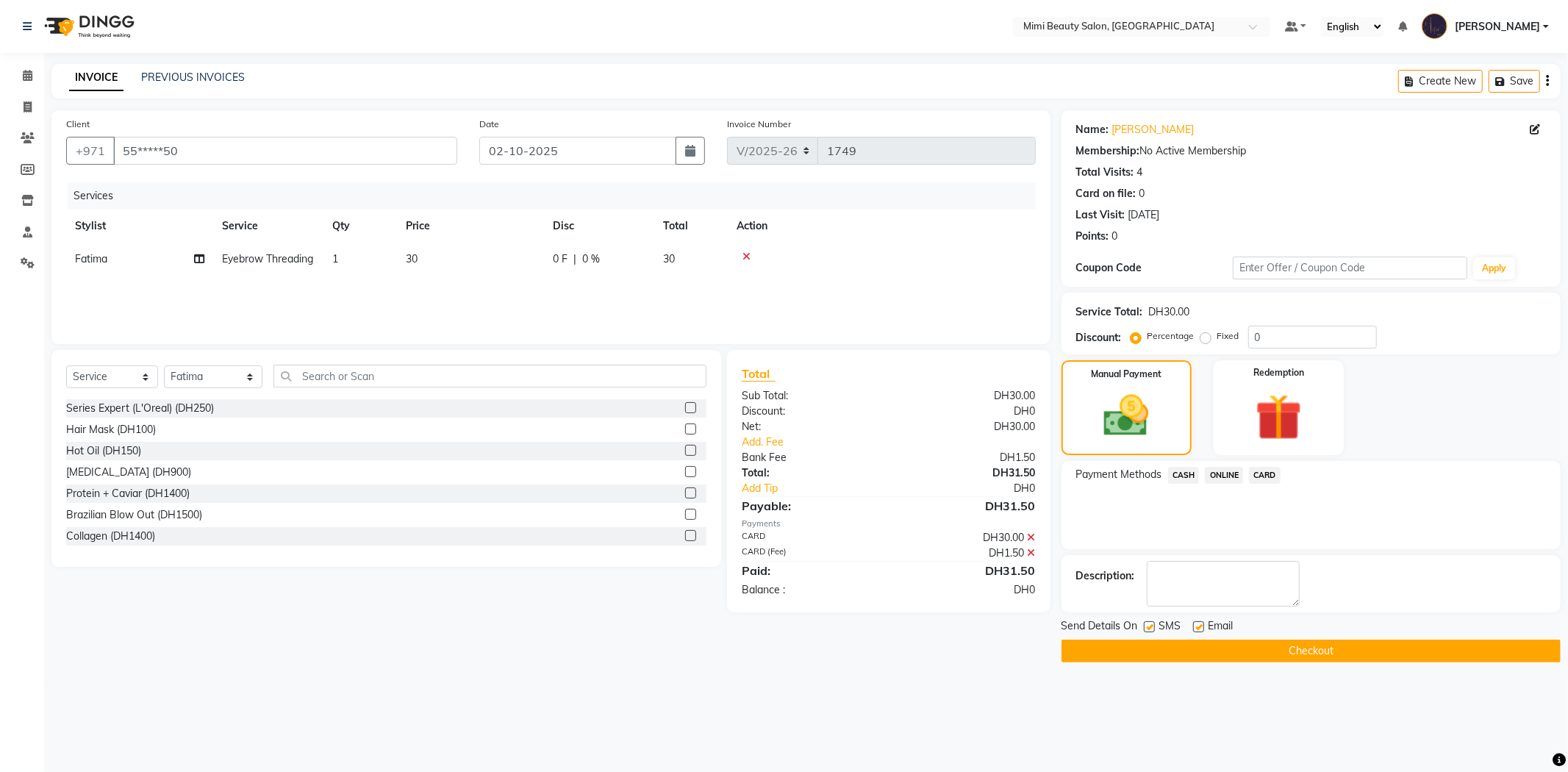
click at [1030, 552] on icon at bounding box center [1032, 552] width 8 height 10
click at [1172, 475] on span "CASH" at bounding box center [1183, 476] width 31 height 17
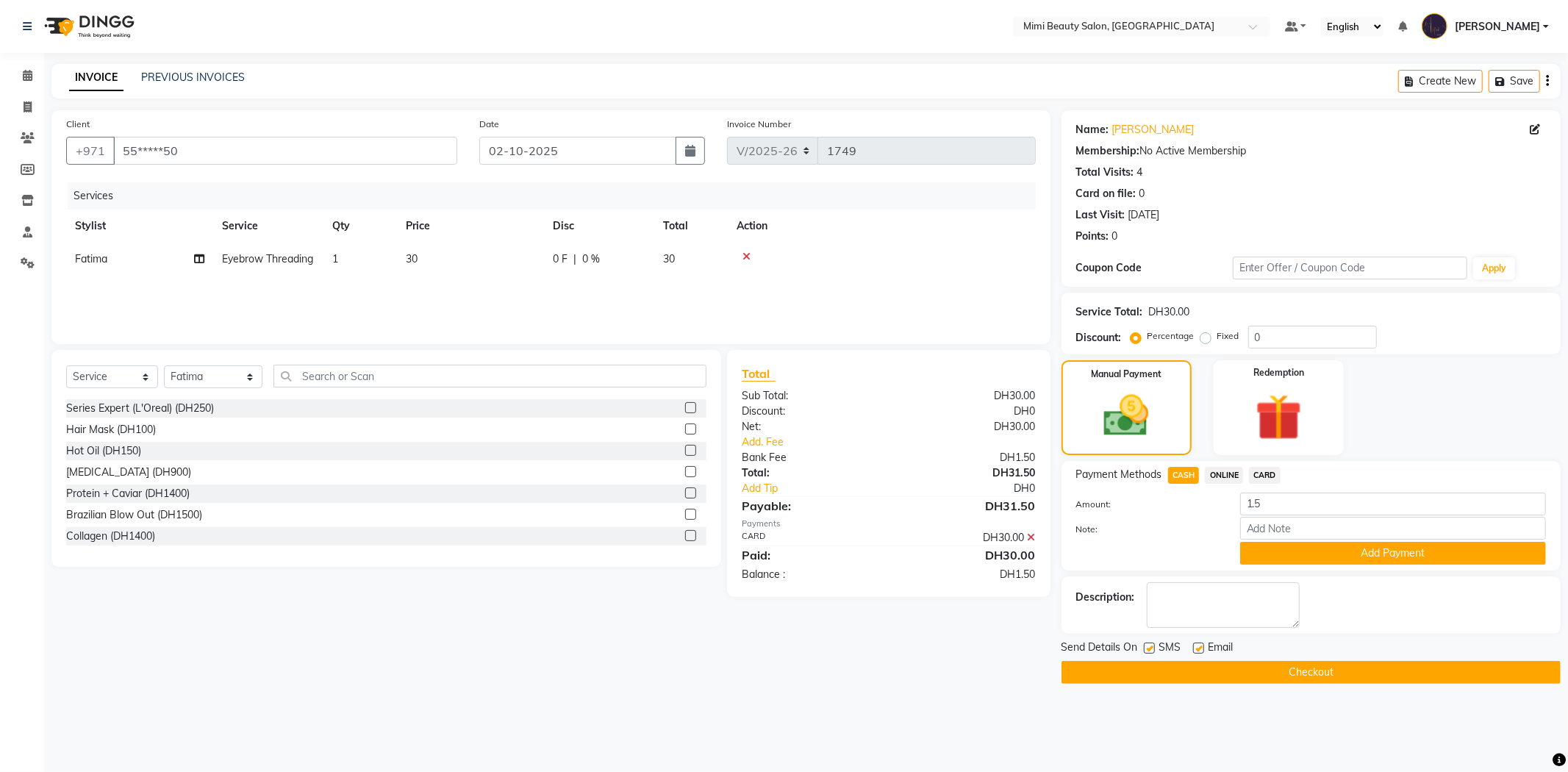
click at [1033, 539] on icon at bounding box center [1032, 537] width 8 height 10
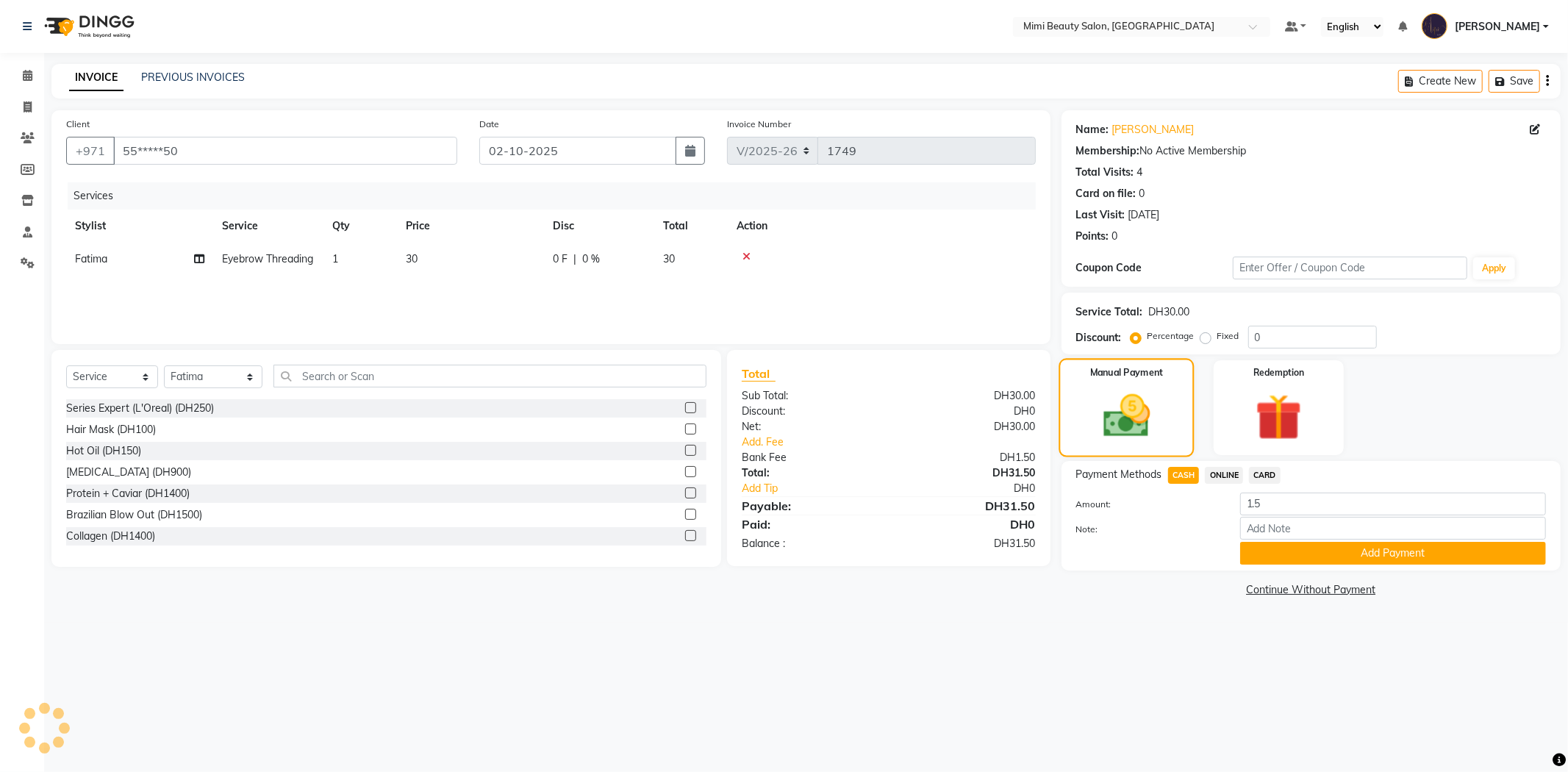
click at [1107, 410] on img at bounding box center [1126, 416] width 77 height 55
click at [1276, 503] on input "1.5" at bounding box center [1392, 504] width 306 height 23
click at [780, 443] on link "Add. Fee" at bounding box center [888, 442] width 316 height 16
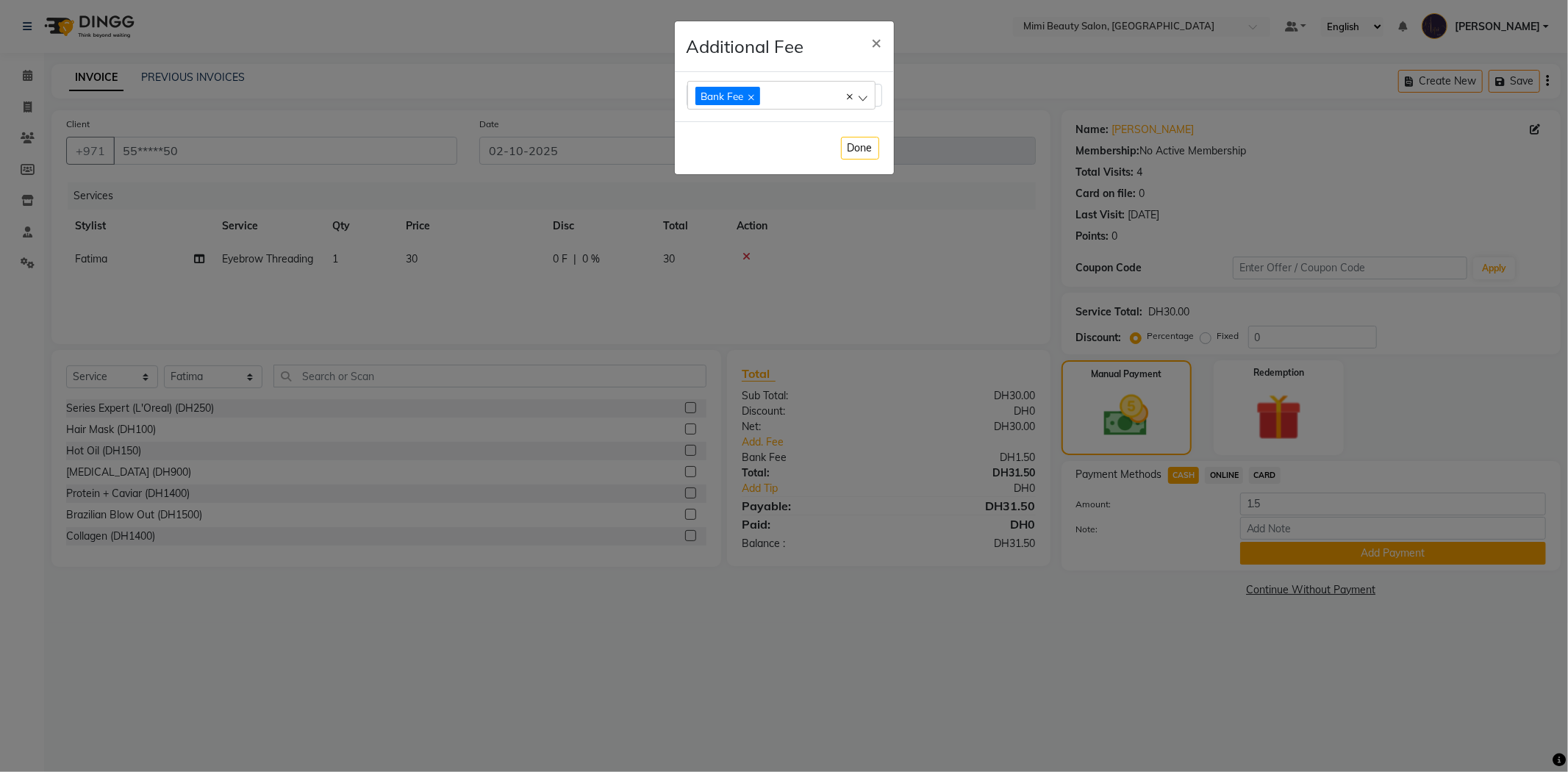
click at [845, 92] on div "Bank Fee" at bounding box center [773, 95] width 157 height 20
click at [702, 132] on label "Select All UnSelect All" at bounding box center [728, 135] width 67 height 13
click at [694, 128] on input "Select All UnSelect All" at bounding box center [694, 127] width 1 height 1
checkbox input "false"
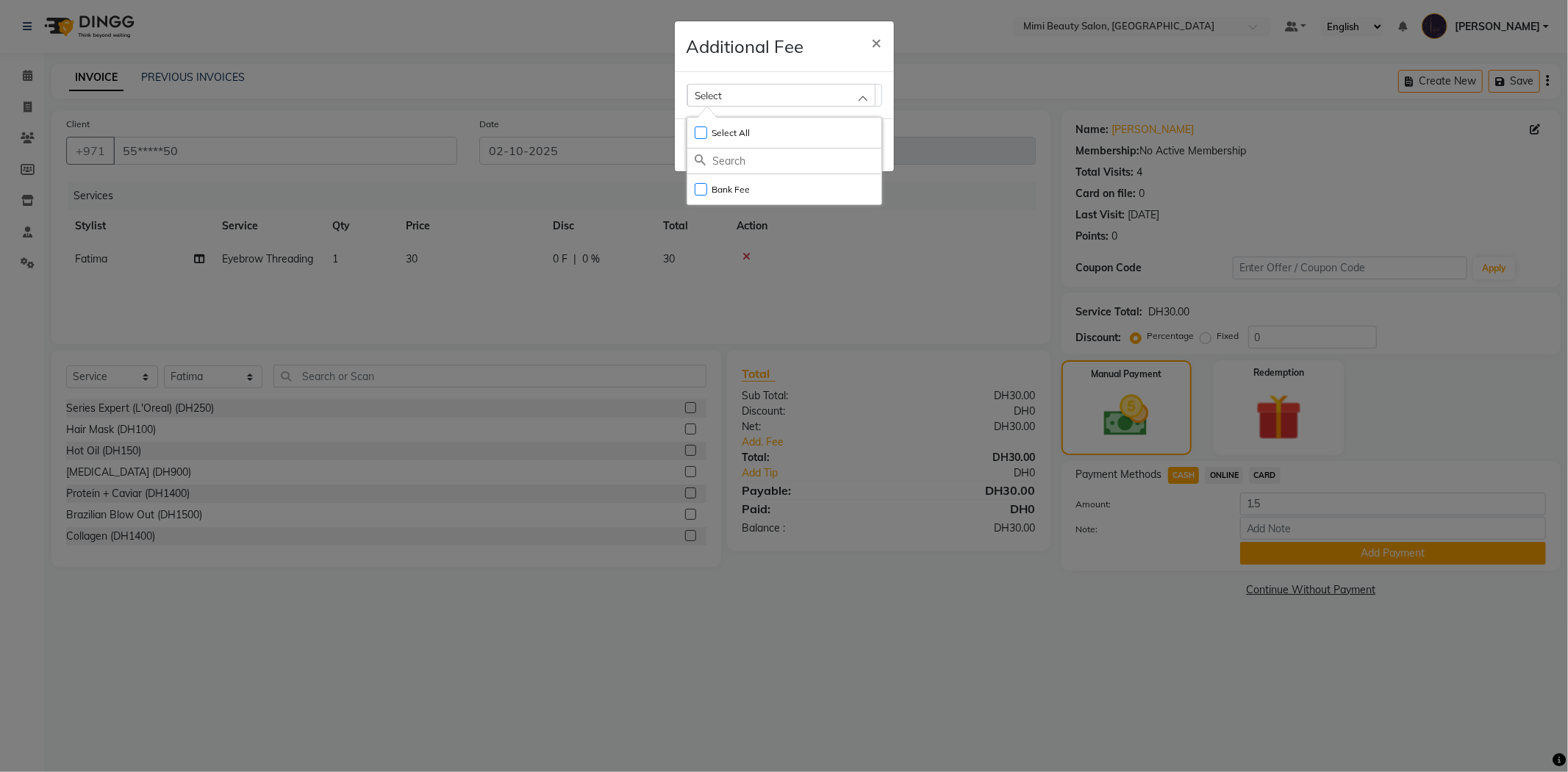
click at [802, 41] on h4 "Additional Fee" at bounding box center [745, 46] width 117 height 27
click at [858, 150] on button "Done" at bounding box center [859, 145] width 38 height 23
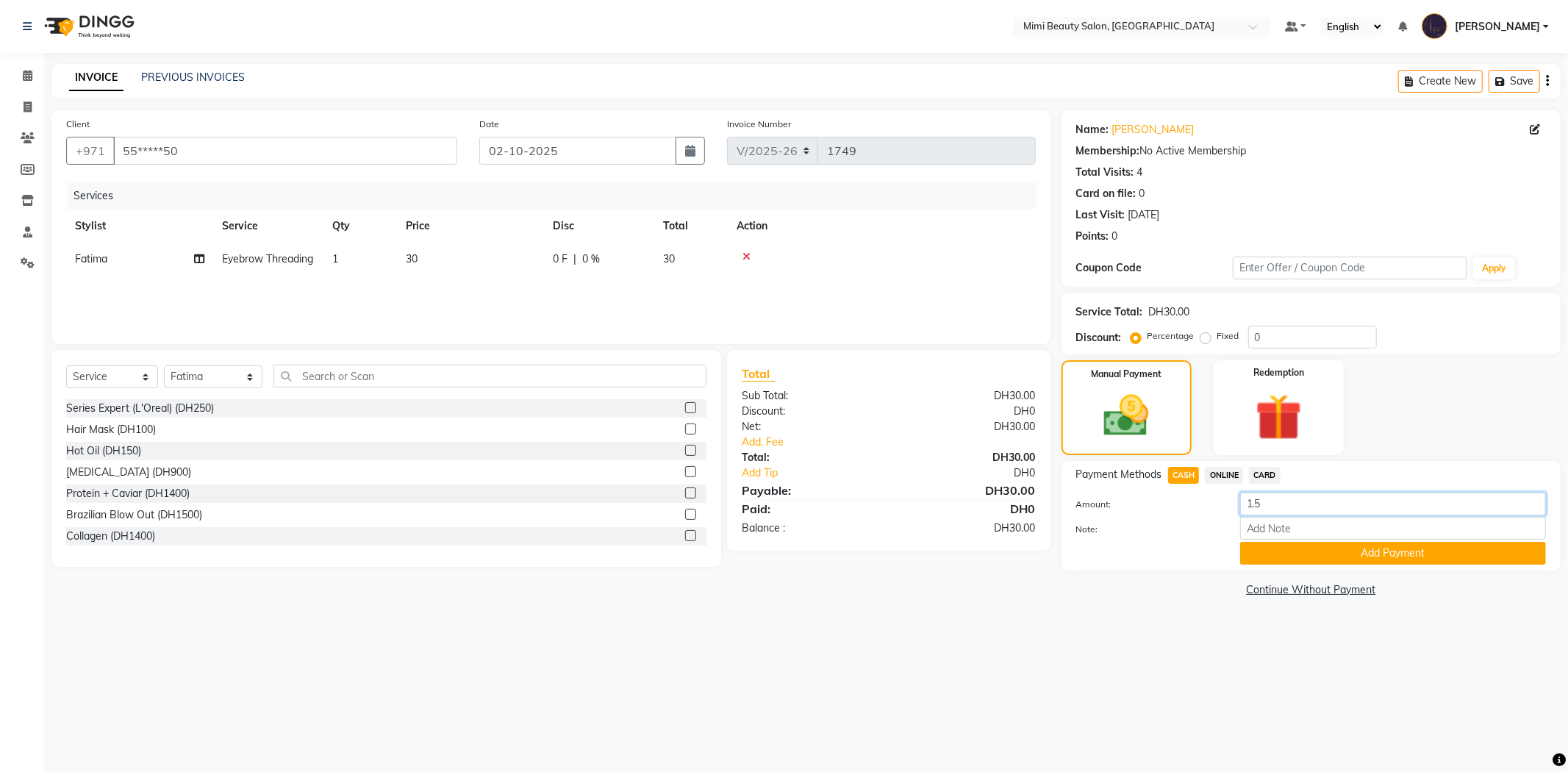
drag, startPoint x: 1277, startPoint y: 502, endPoint x: 1160, endPoint y: 497, distance: 117.1
click at [1160, 497] on div "Amount: 1.5" at bounding box center [1311, 505] width 492 height 25
type input "30"
click at [1353, 548] on button "Add Payment" at bounding box center [1392, 553] width 306 height 23
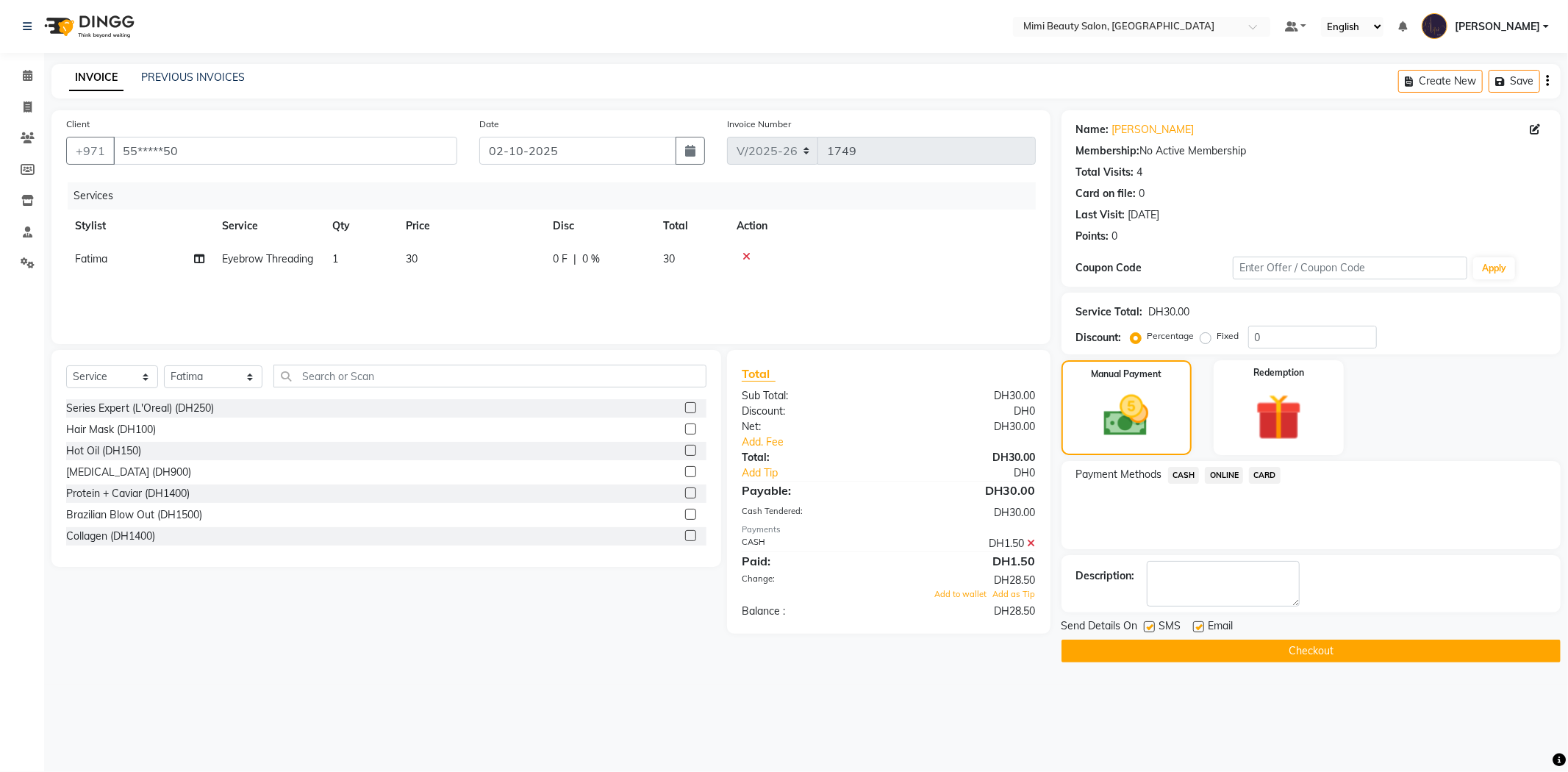
click at [1030, 542] on icon at bounding box center [1032, 543] width 8 height 10
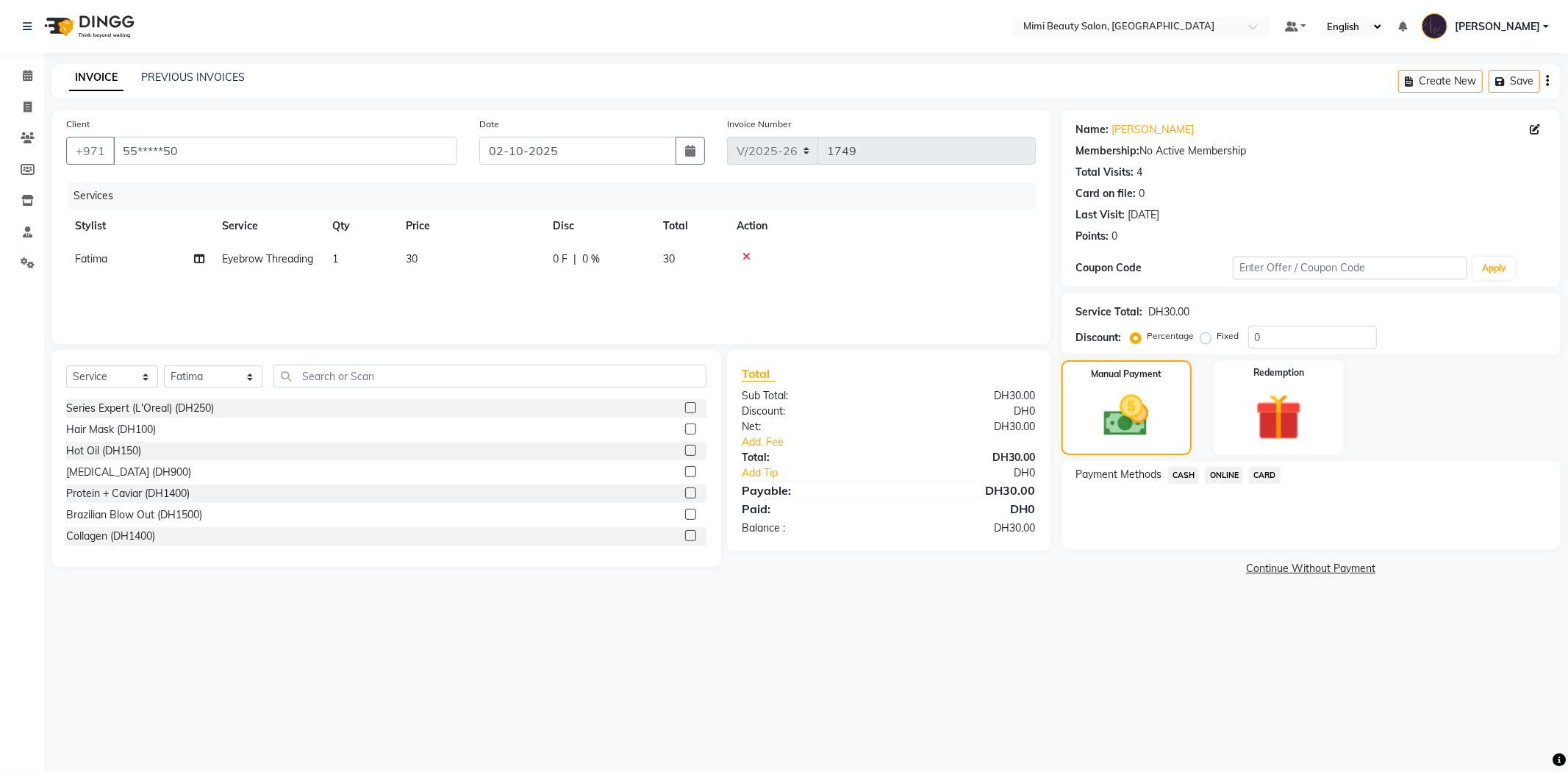
click at [1186, 472] on span "CASH" at bounding box center [1183, 476] width 31 height 17
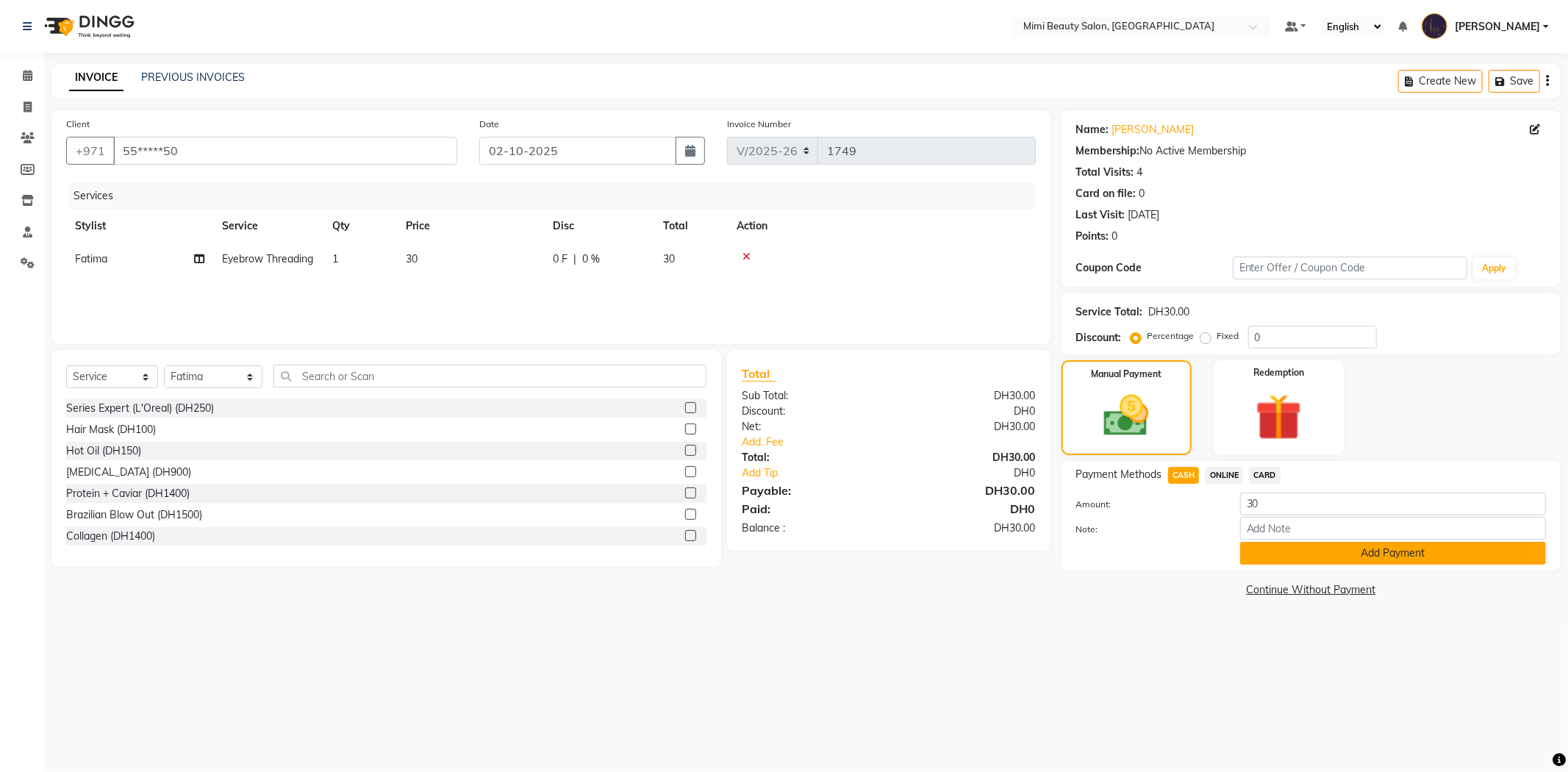
click at [1291, 555] on button "Add Payment" at bounding box center [1392, 553] width 306 height 23
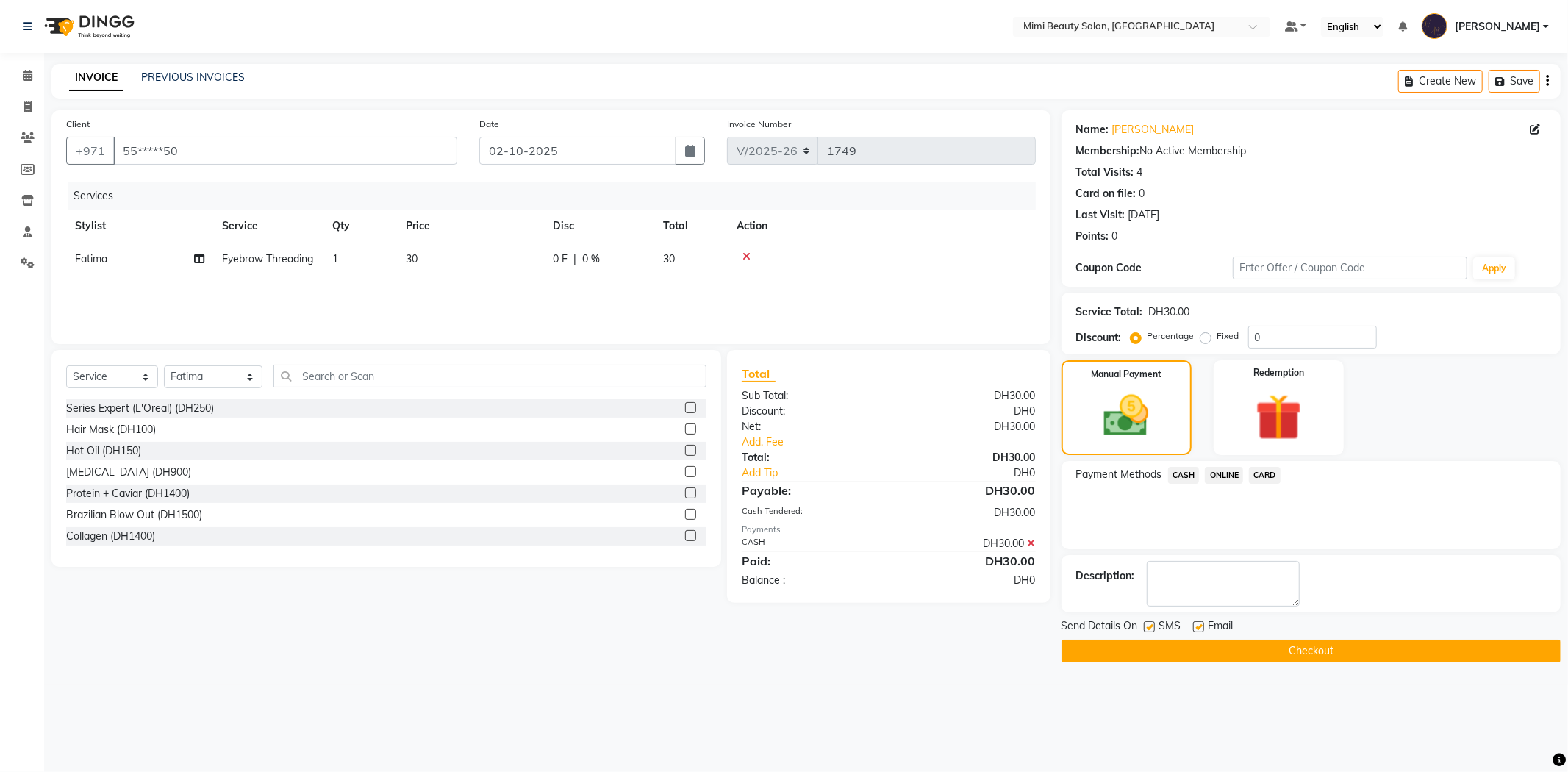
click at [1225, 653] on button "Checkout" at bounding box center [1311, 651] width 499 height 23
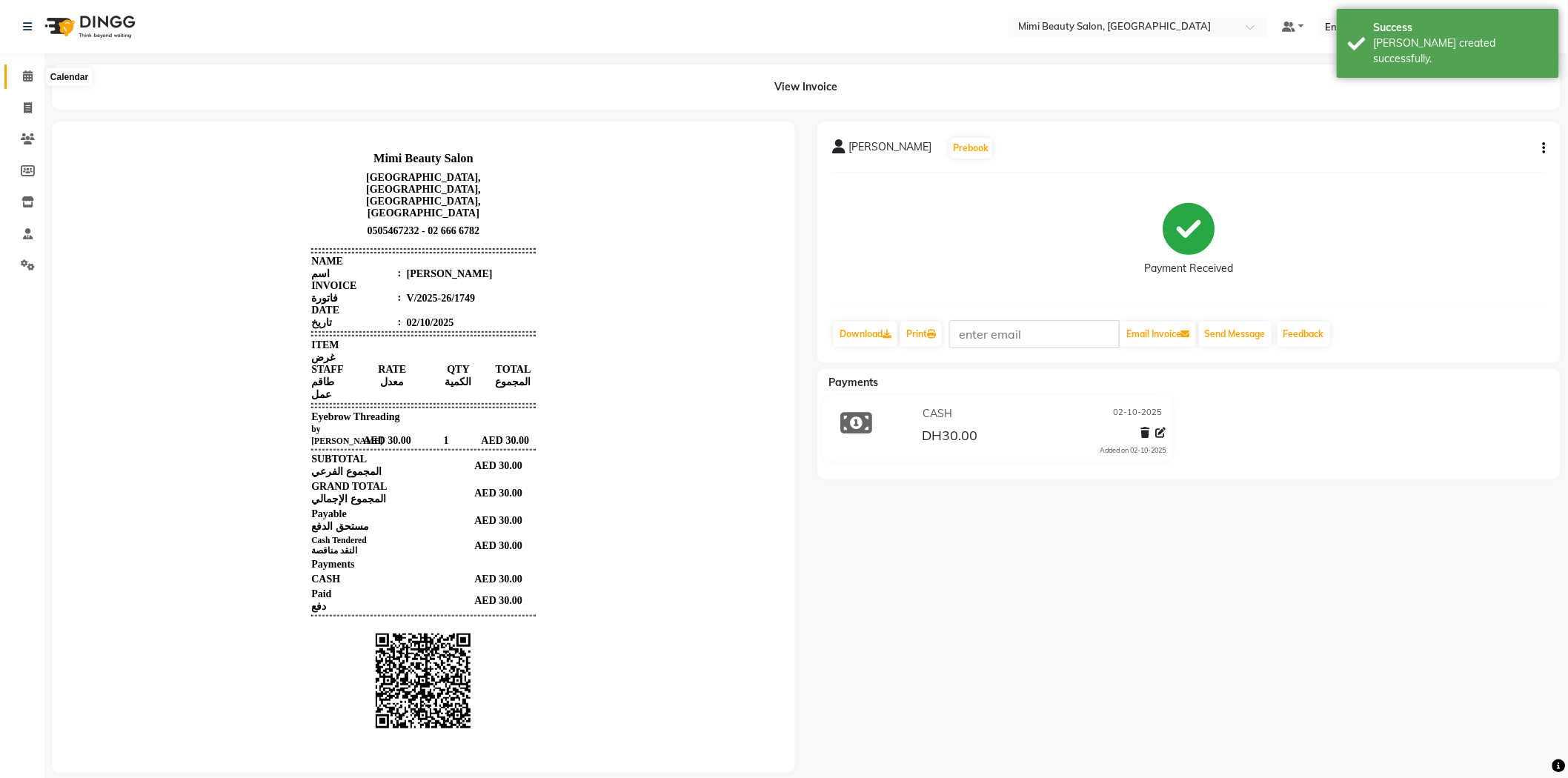
click at [23, 75] on icon at bounding box center [28, 76] width 9 height 11
